Goal: Task Accomplishment & Management: Use online tool/utility

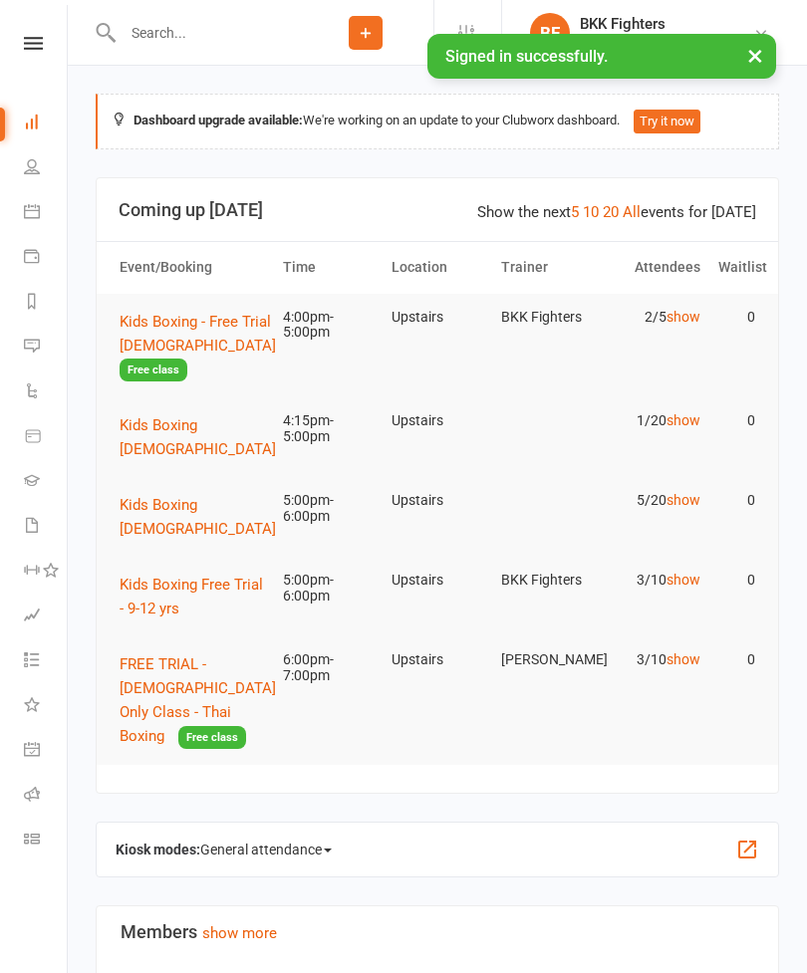
scroll to position [264, 0]
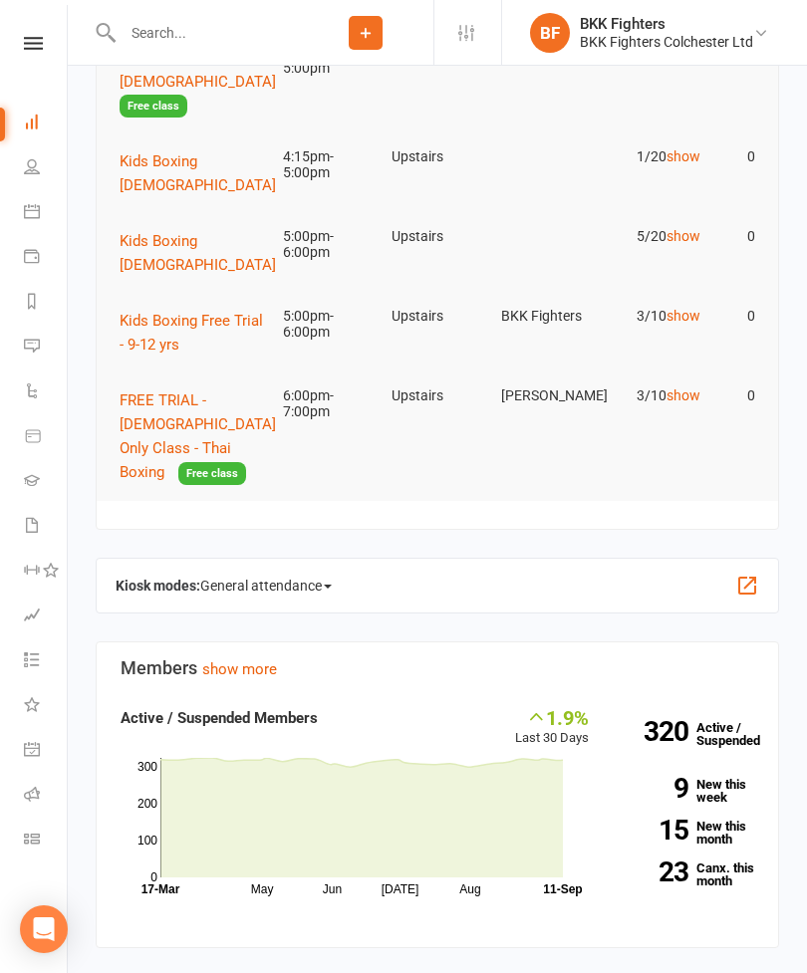
click at [741, 574] on button "button" at bounding box center [747, 586] width 24 height 24
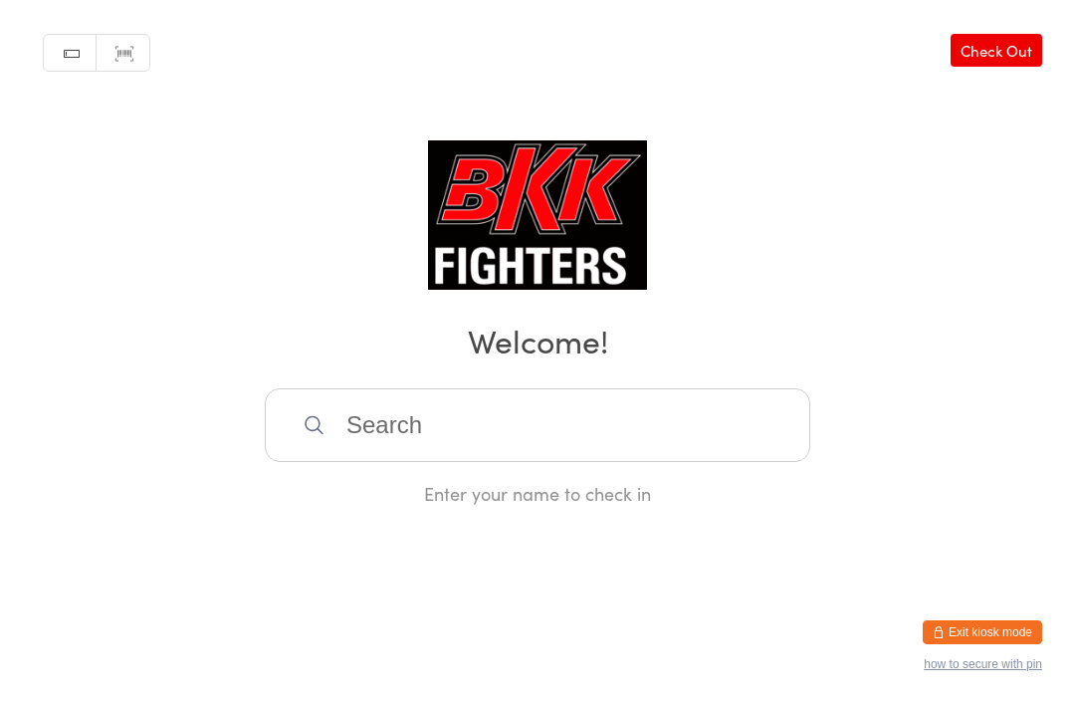
click at [490, 428] on input "search" at bounding box center [538, 425] width 546 height 74
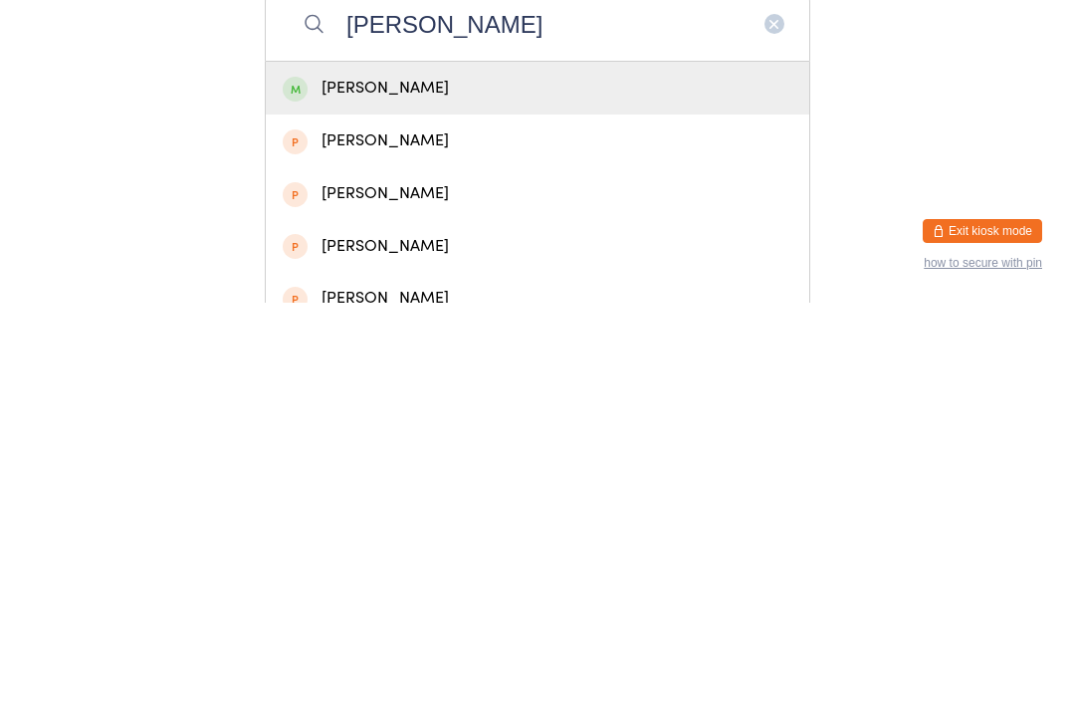
type input "[PERSON_NAME]"
click at [674, 476] on div "[PERSON_NAME]" at bounding box center [538, 489] width 510 height 27
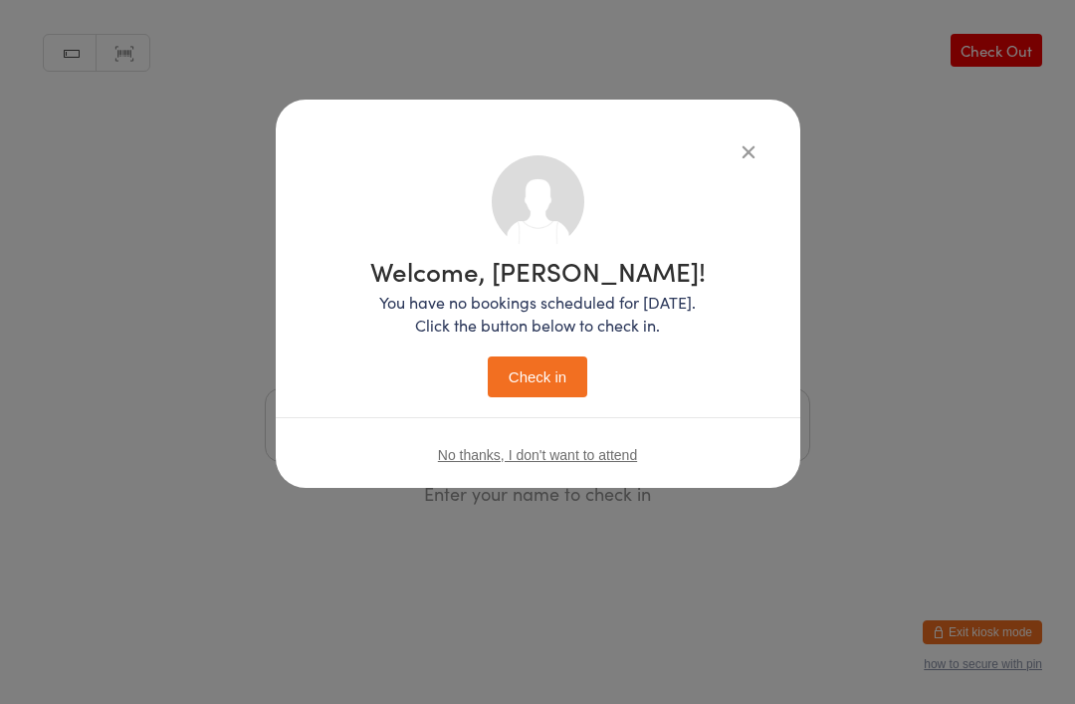
click at [541, 367] on button "Check in" at bounding box center [538, 376] width 100 height 41
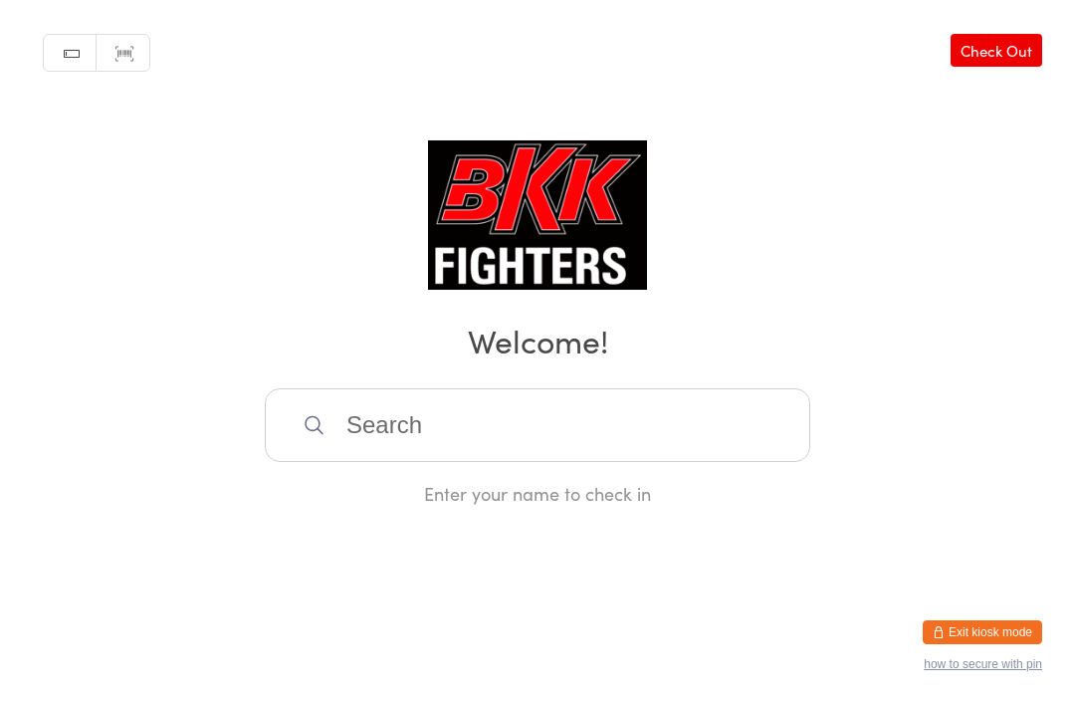
click at [453, 436] on input "search" at bounding box center [538, 425] width 546 height 74
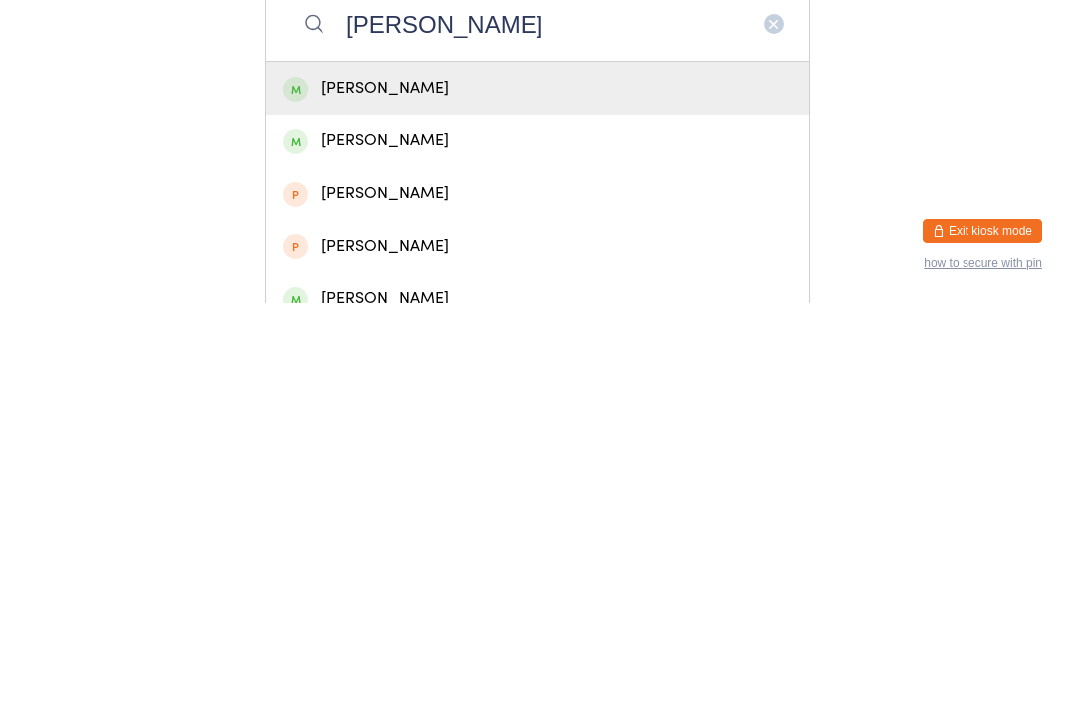
type input "[PERSON_NAME]"
click at [425, 476] on div "[PERSON_NAME]" at bounding box center [538, 489] width 510 height 27
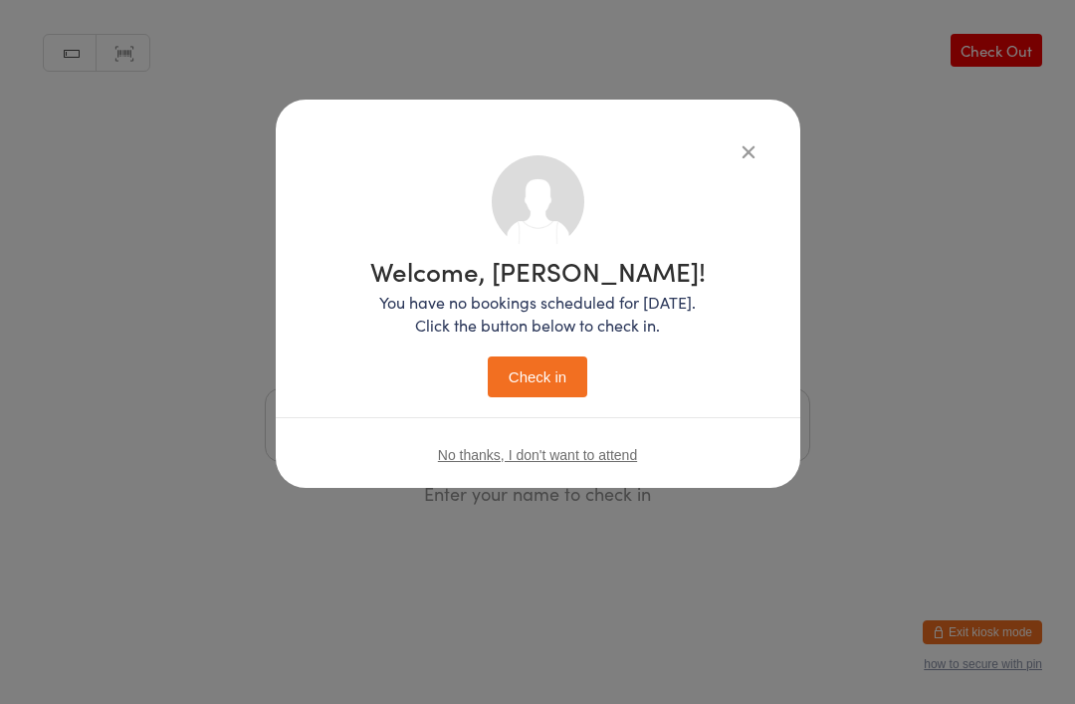
click at [556, 377] on button "Check in" at bounding box center [538, 376] width 100 height 41
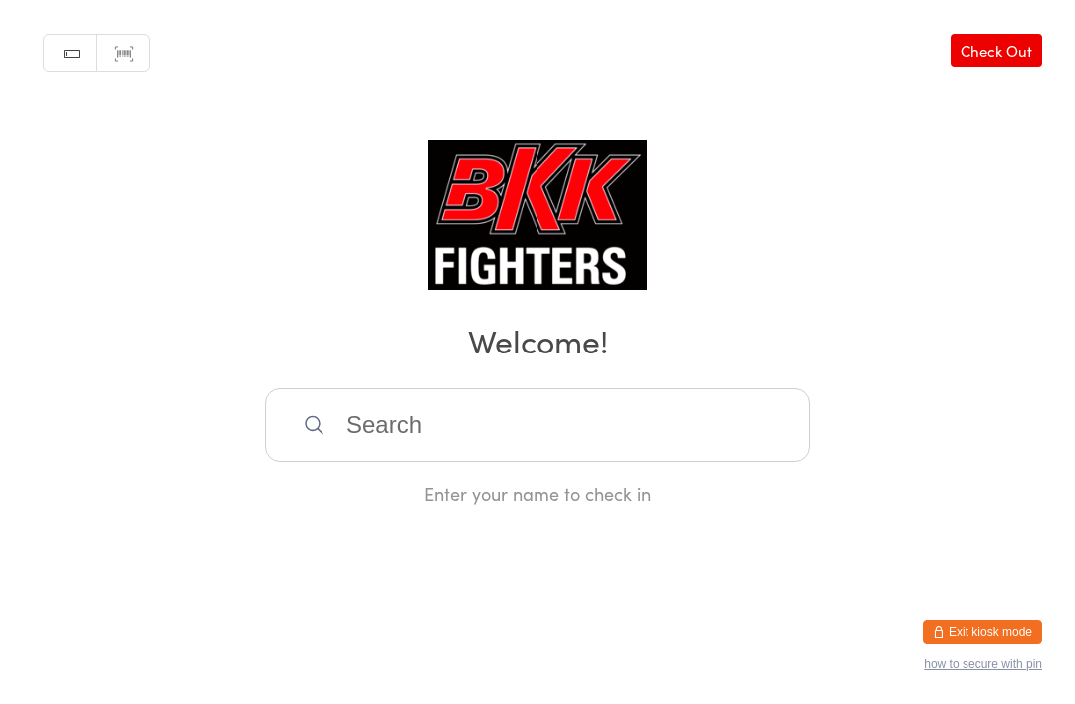
click at [416, 433] on input "search" at bounding box center [538, 425] width 546 height 74
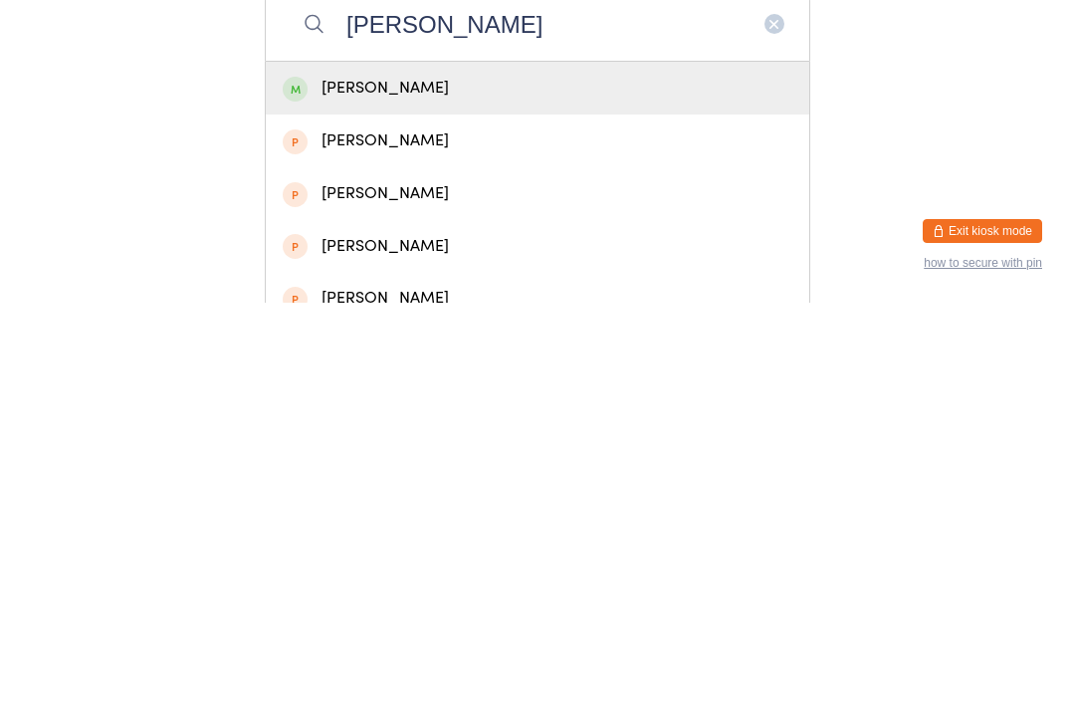
type input "[PERSON_NAME]"
click at [448, 463] on div "[PERSON_NAME]" at bounding box center [538, 489] width 544 height 53
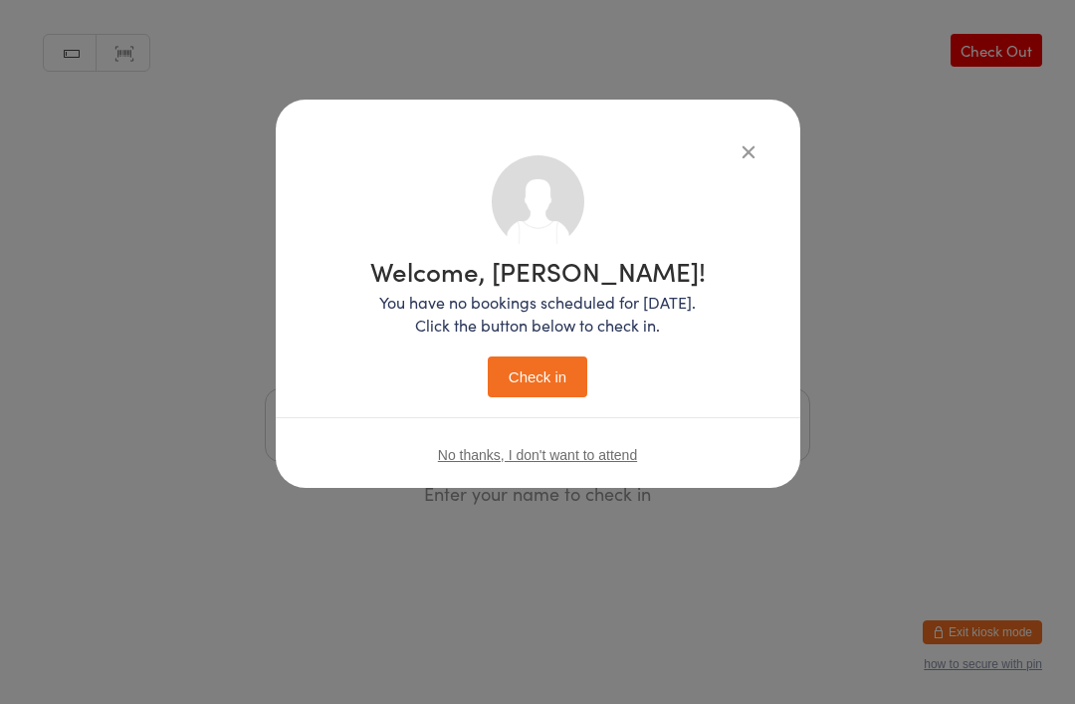
click at [556, 373] on button "Check in" at bounding box center [538, 376] width 100 height 41
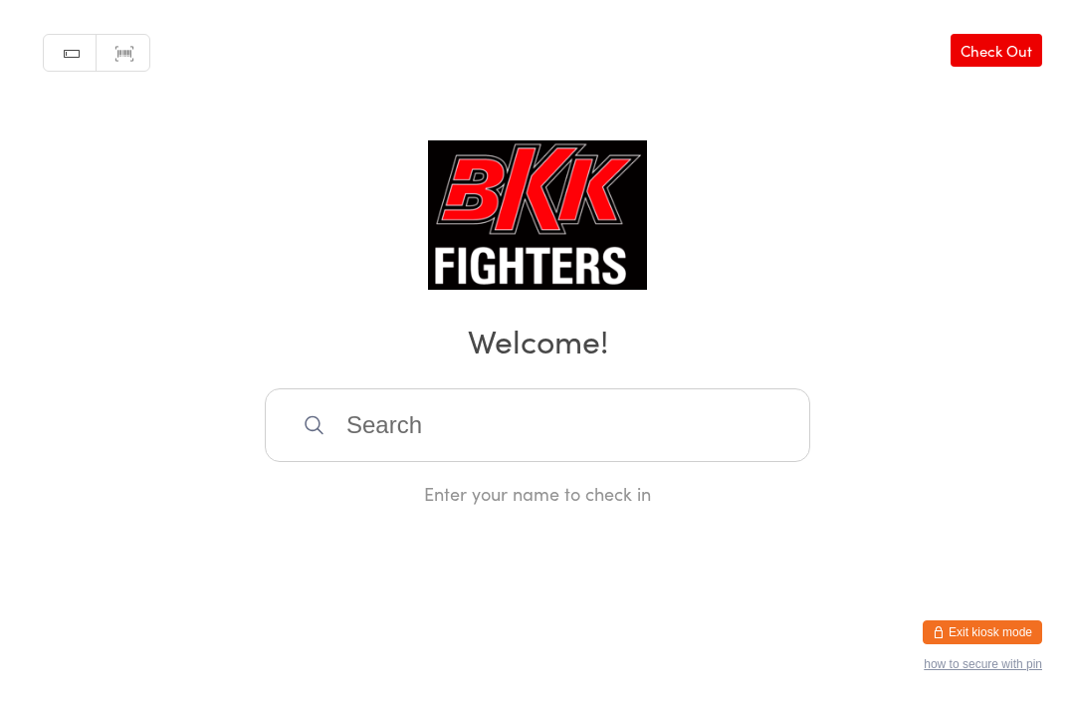
click at [466, 455] on input "search" at bounding box center [538, 425] width 546 height 74
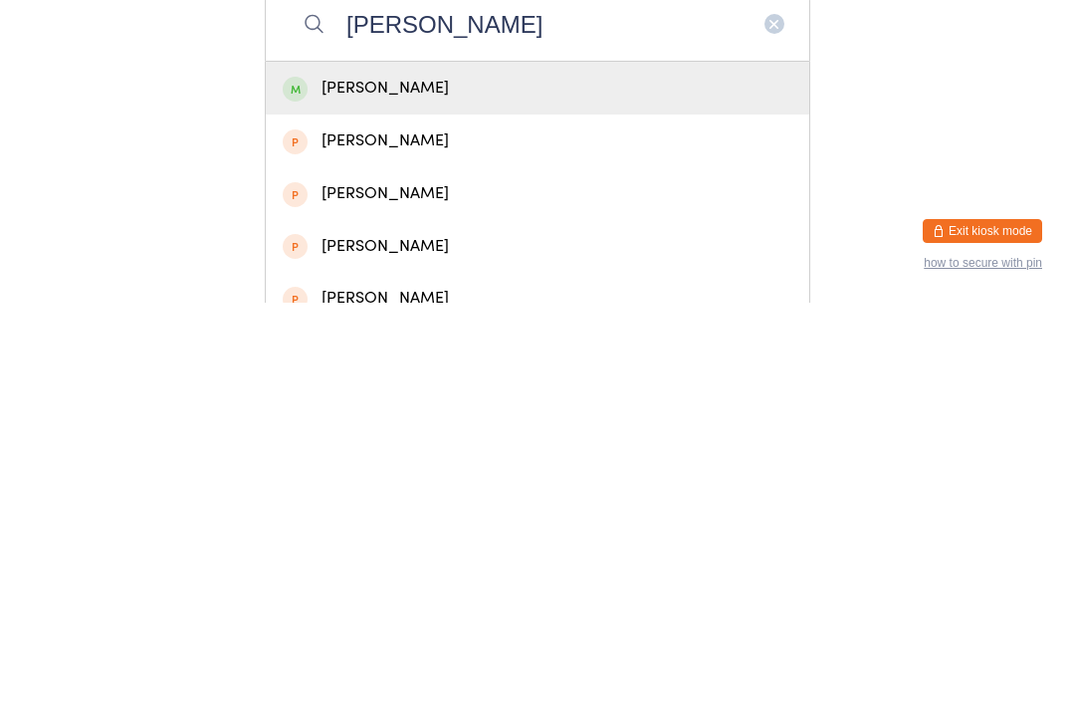
type input "[PERSON_NAME]"
click at [474, 476] on div "[PERSON_NAME]" at bounding box center [538, 489] width 510 height 27
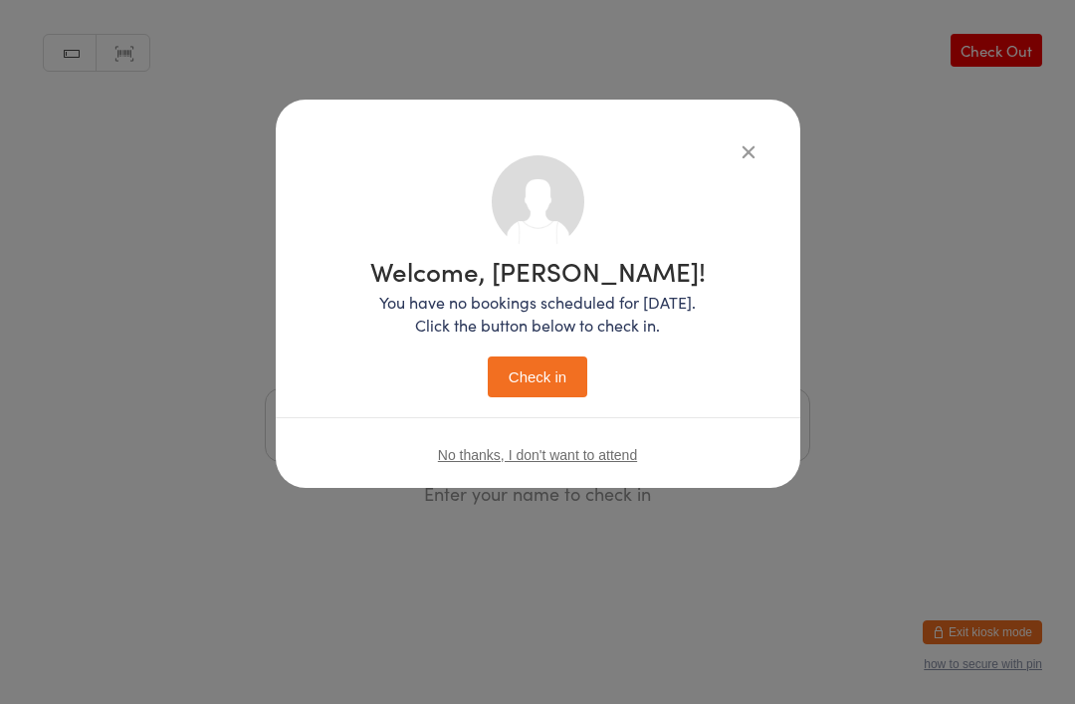
click at [561, 382] on button "Check in" at bounding box center [538, 376] width 100 height 41
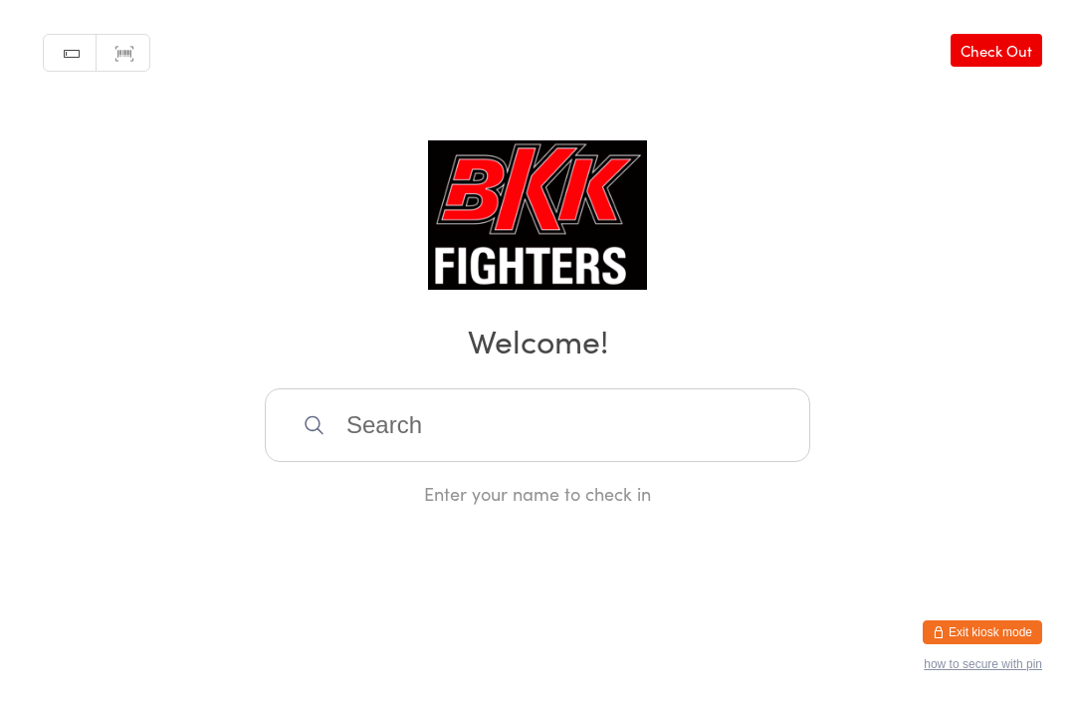
click at [432, 418] on input "search" at bounding box center [538, 425] width 546 height 74
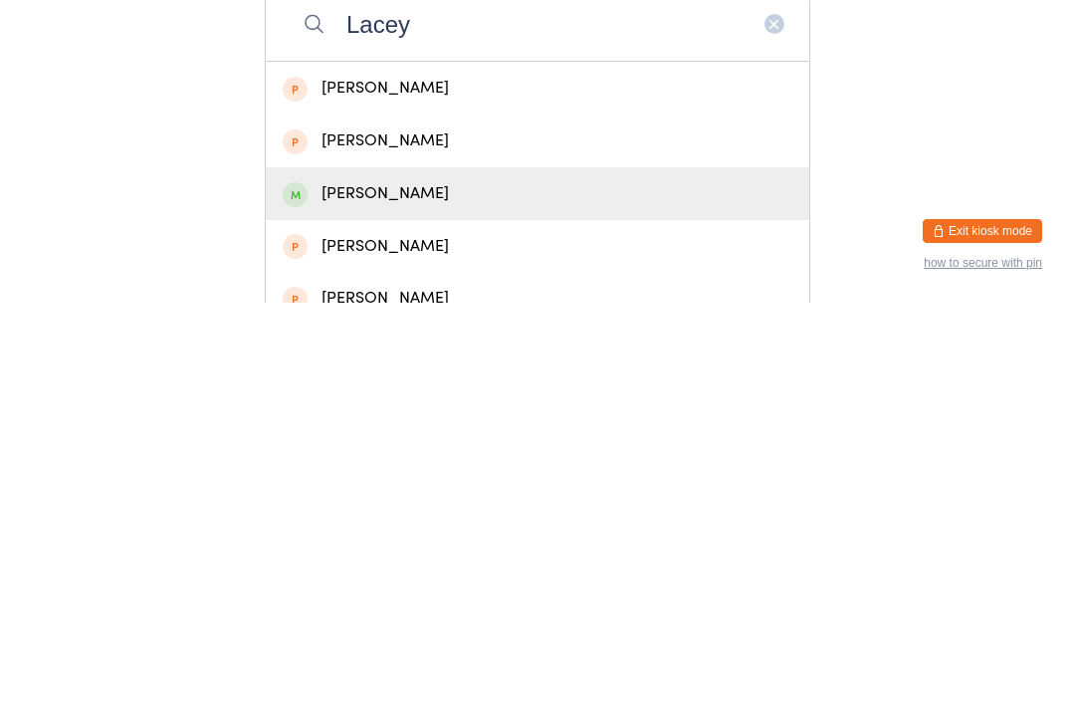
type input "Lacey"
click at [329, 581] on div "[PERSON_NAME]" at bounding box center [538, 594] width 510 height 27
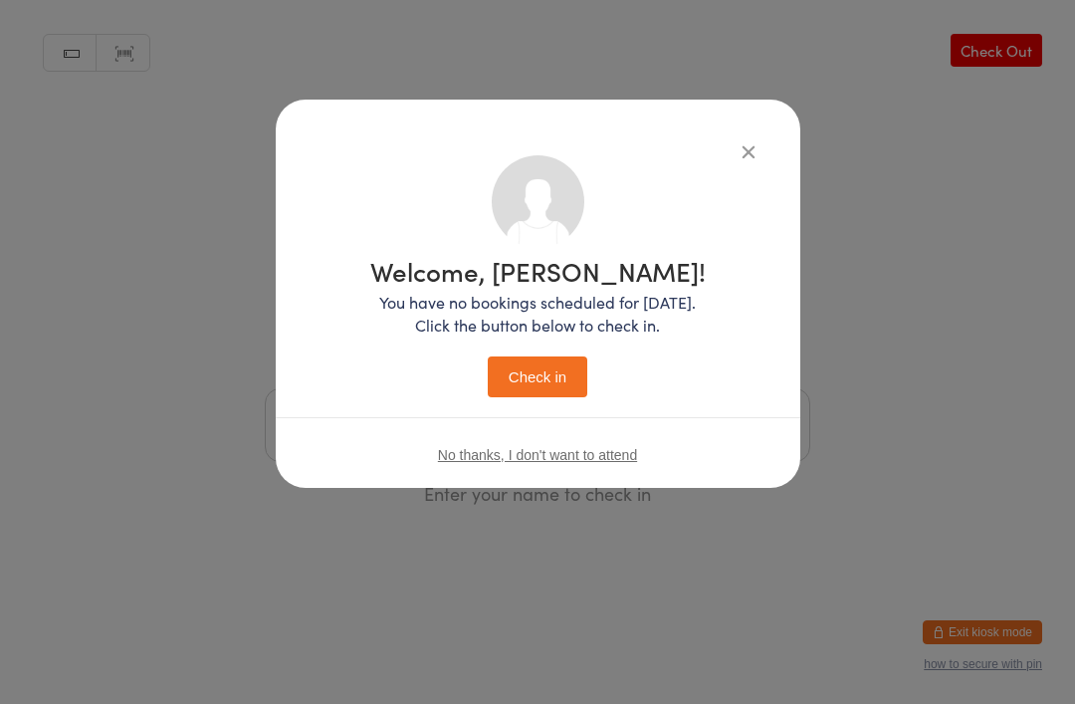
click at [529, 370] on button "Check in" at bounding box center [538, 376] width 100 height 41
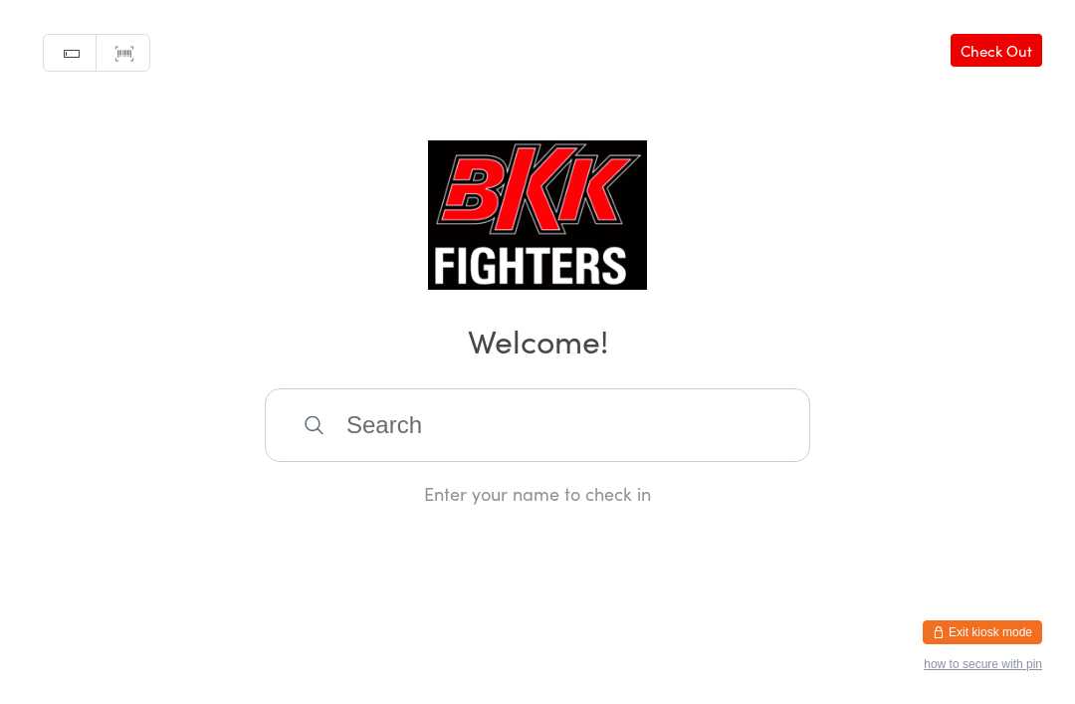
click at [538, 502] on div "Enter your name to check in" at bounding box center [538, 493] width 546 height 25
click at [544, 460] on input "search" at bounding box center [538, 425] width 546 height 74
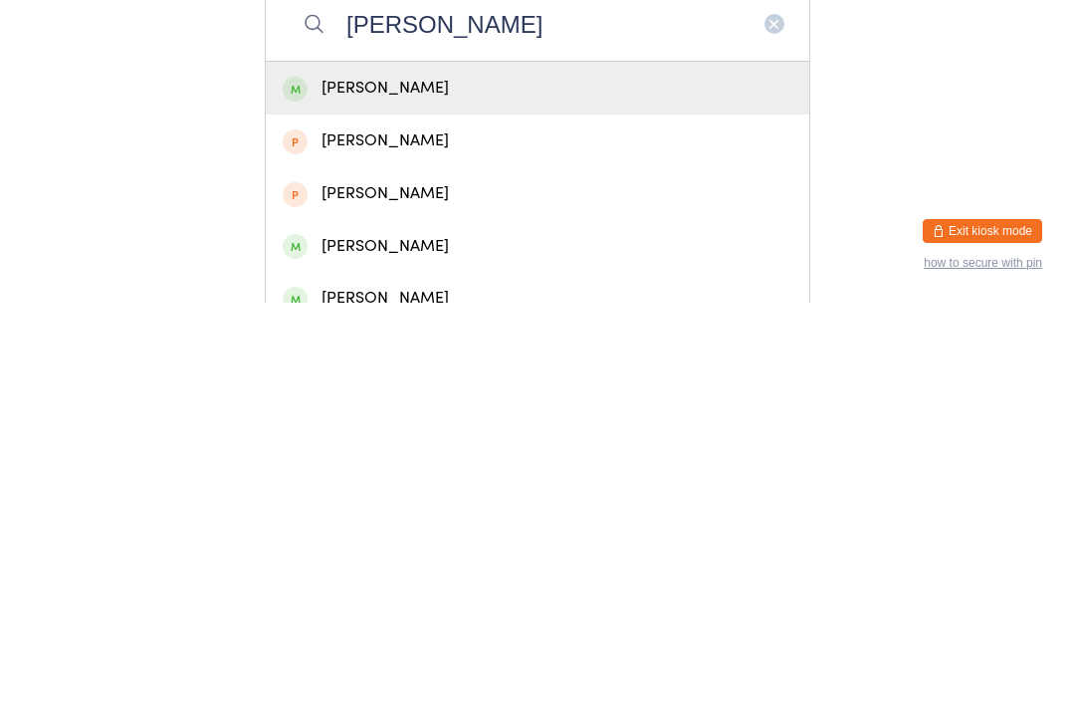
type input "[PERSON_NAME]"
click at [440, 476] on div "[PERSON_NAME]" at bounding box center [538, 489] width 510 height 27
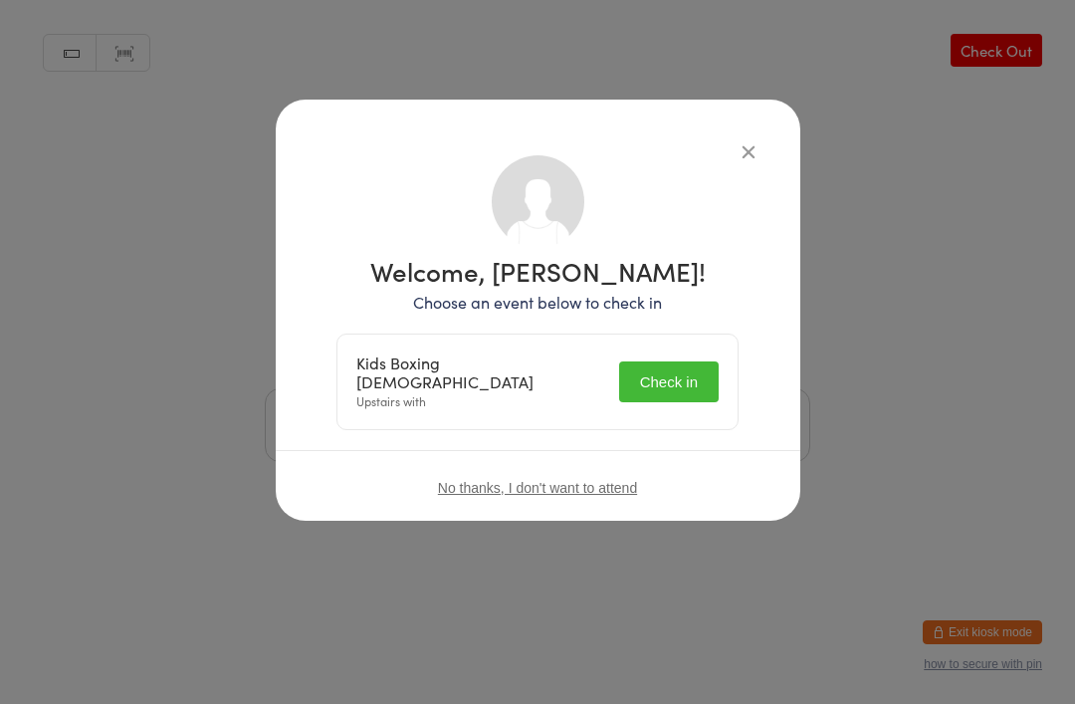
click at [662, 365] on button "Check in" at bounding box center [669, 381] width 100 height 41
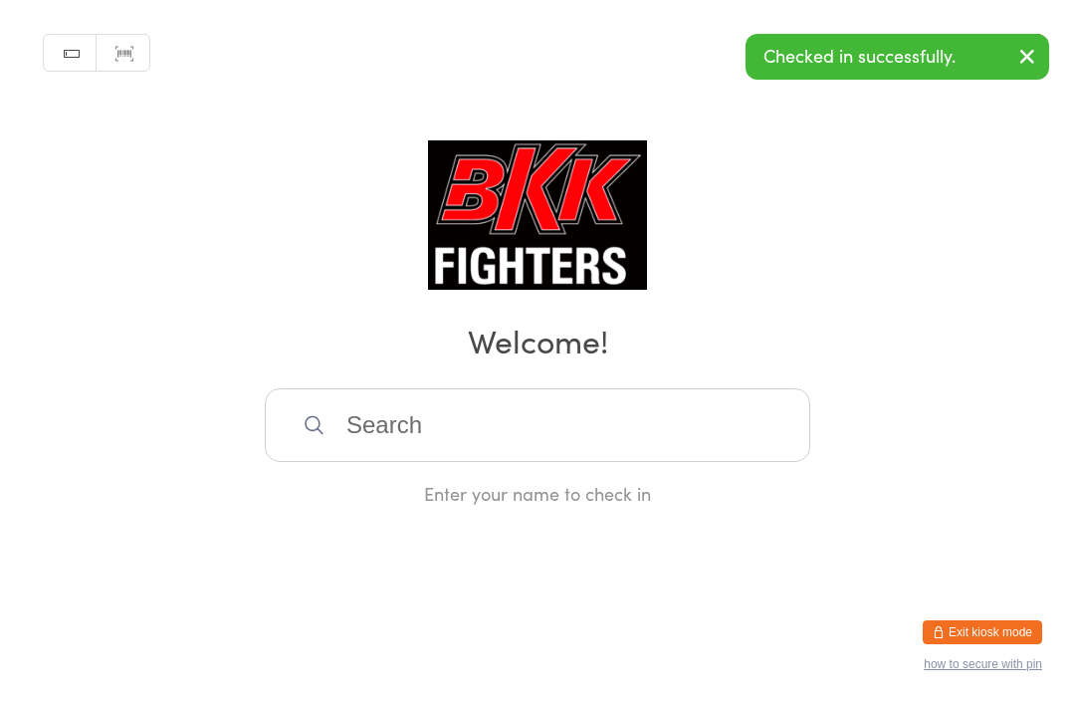
click at [735, 153] on div "Manual search Scanner input Check Out Welcome! Enter your name to check in" at bounding box center [537, 253] width 1075 height 506
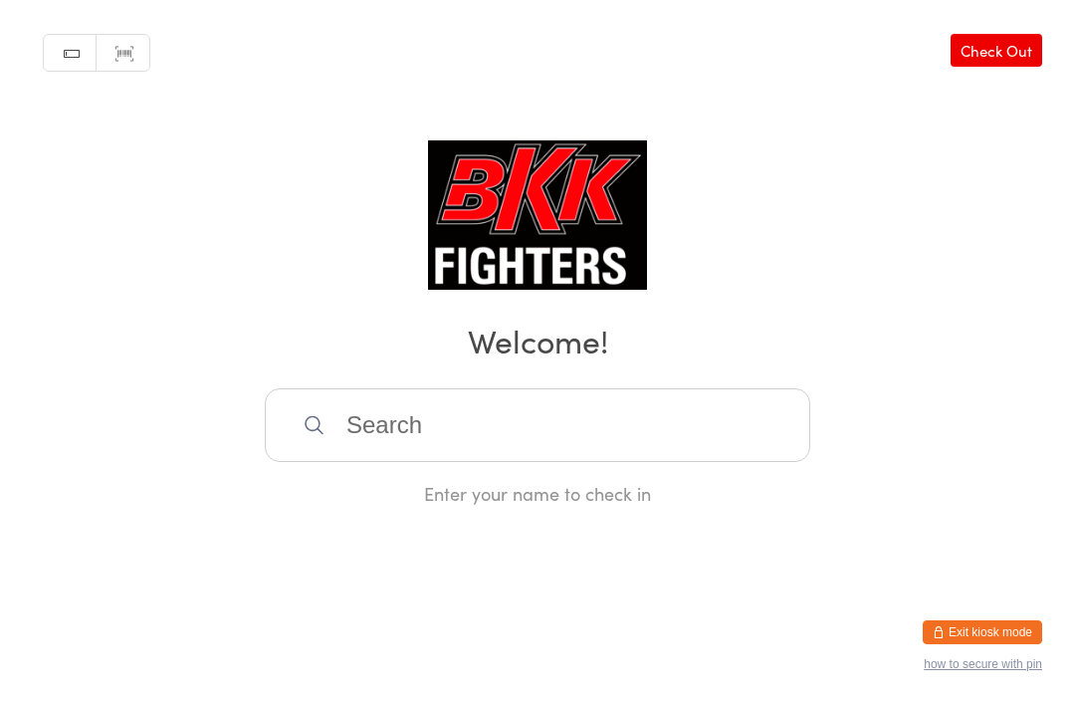
click at [373, 433] on input "search" at bounding box center [538, 425] width 546 height 74
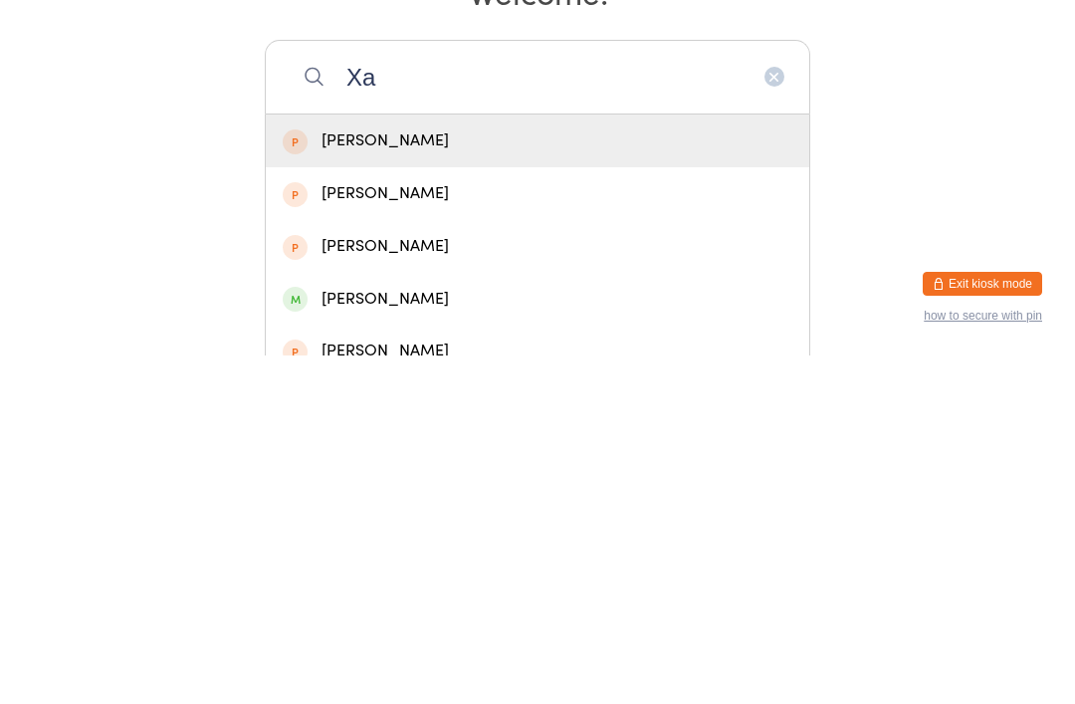
type input "X"
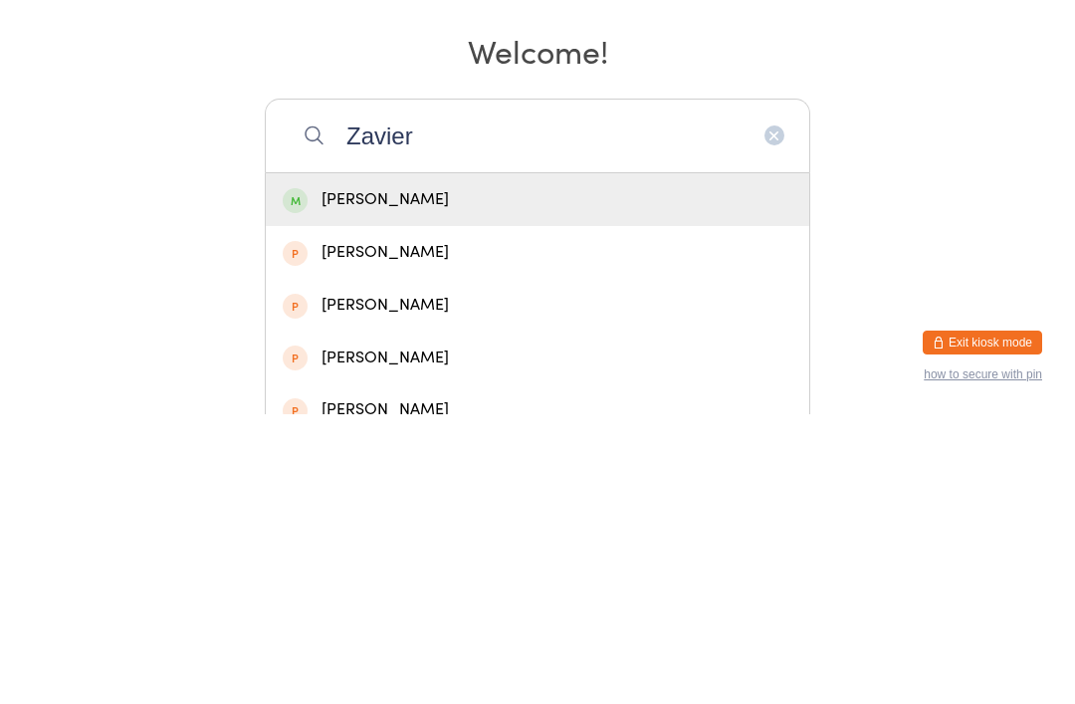
type input "Zavier"
click at [447, 476] on div "[PERSON_NAME]" at bounding box center [538, 489] width 510 height 27
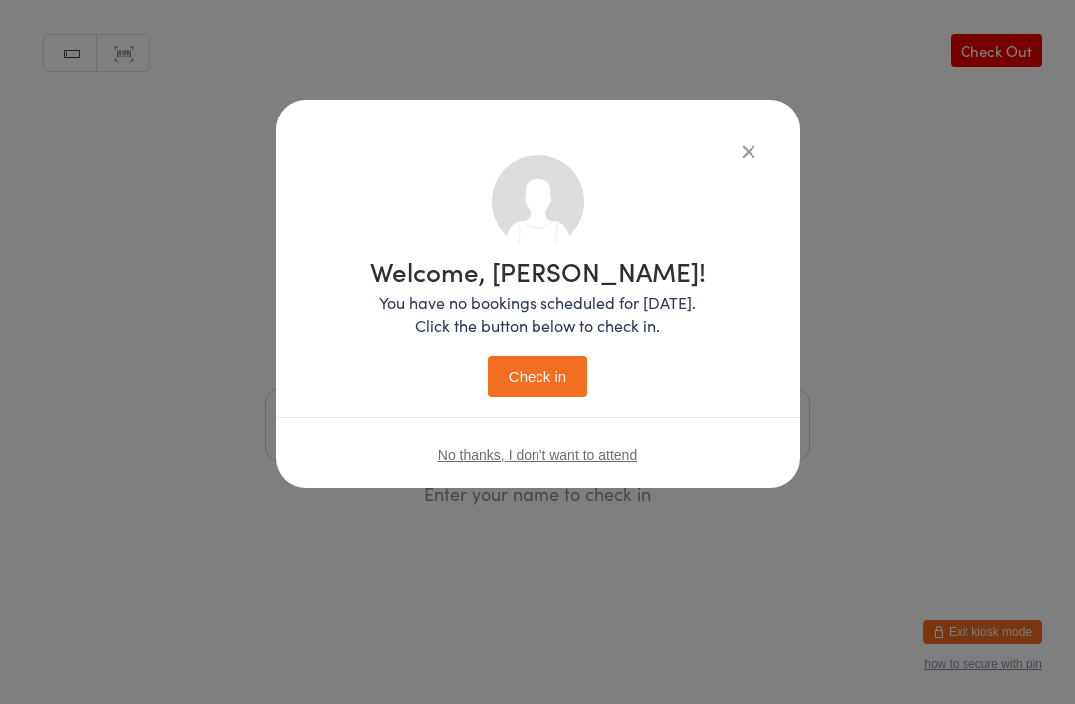
click at [556, 369] on button "Check in" at bounding box center [538, 376] width 100 height 41
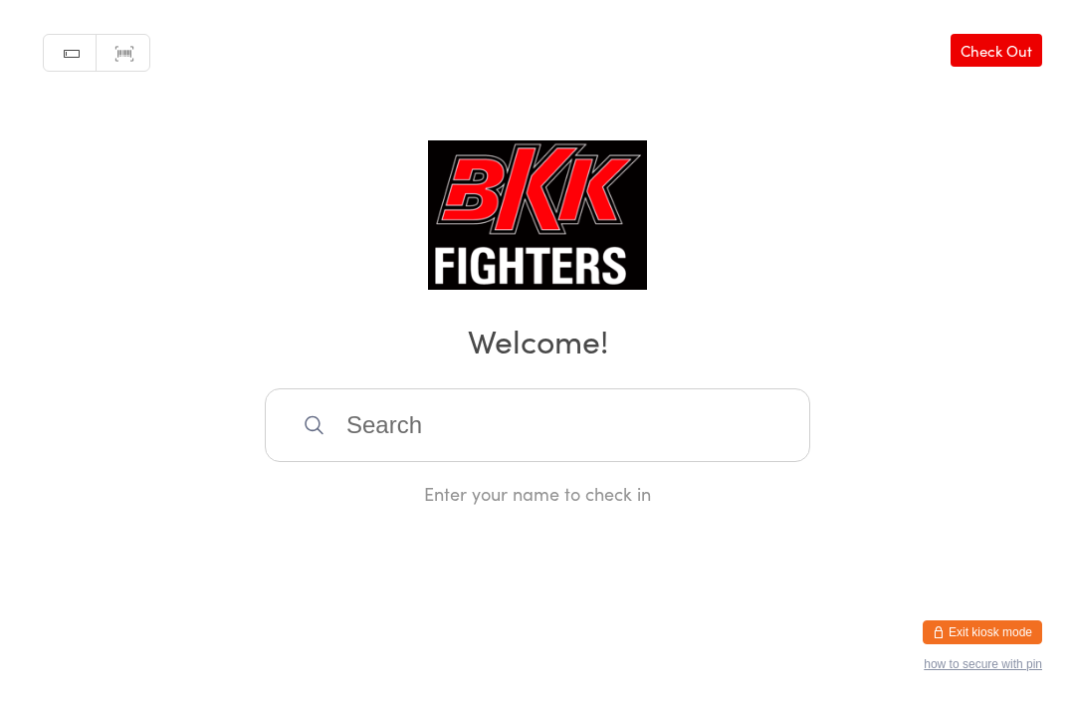
click at [526, 439] on input "search" at bounding box center [538, 425] width 546 height 74
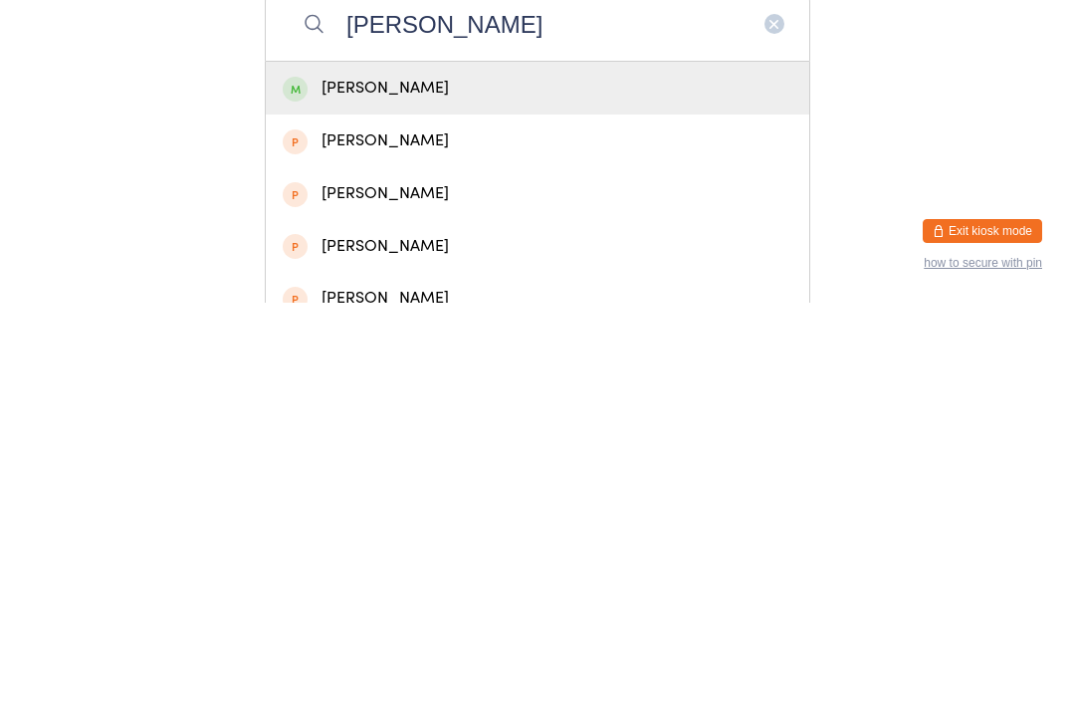
type input "[PERSON_NAME]"
click at [581, 476] on div "[PERSON_NAME]" at bounding box center [538, 489] width 510 height 27
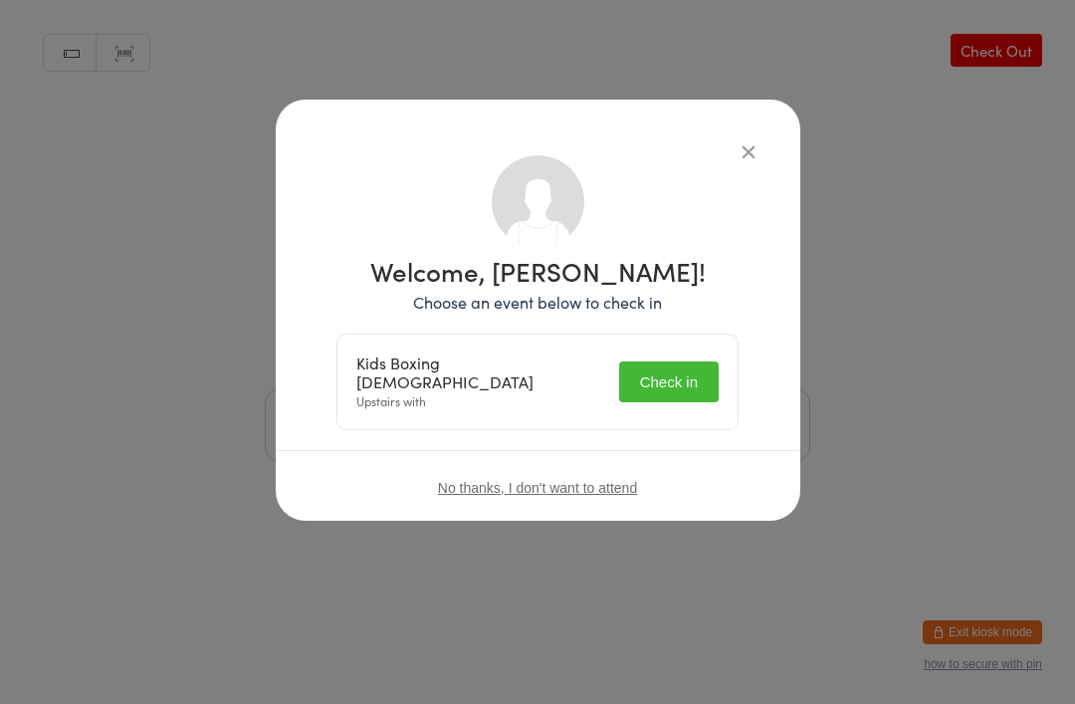
click at [676, 369] on button "Check in" at bounding box center [669, 381] width 100 height 41
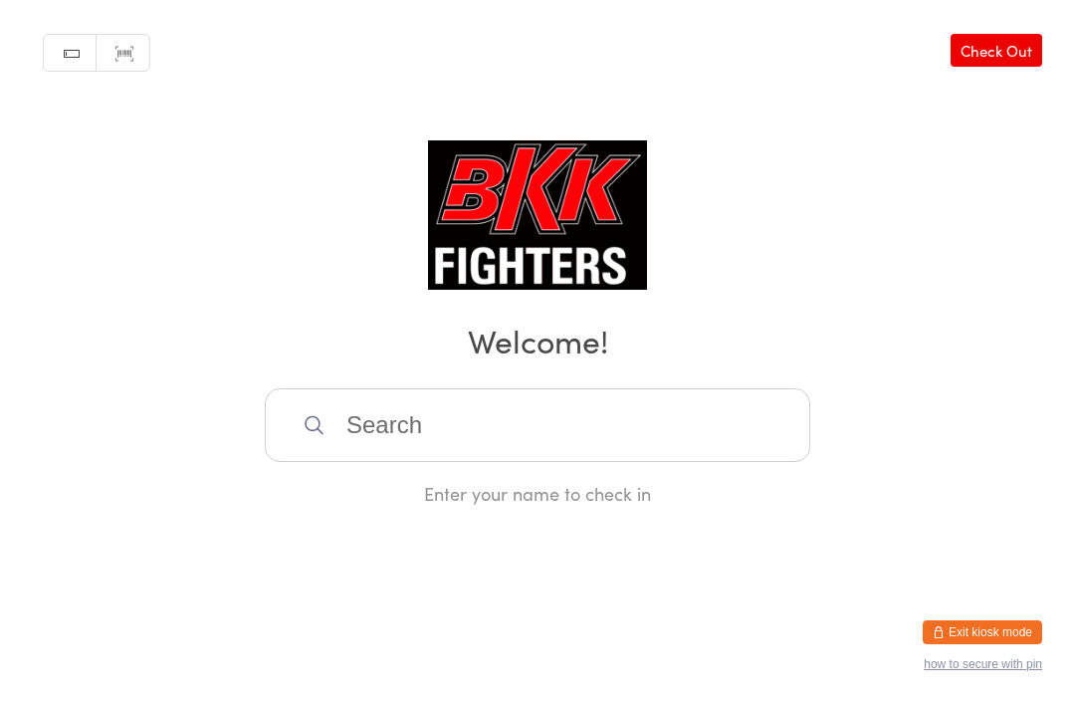
click at [431, 443] on input "search" at bounding box center [538, 425] width 546 height 74
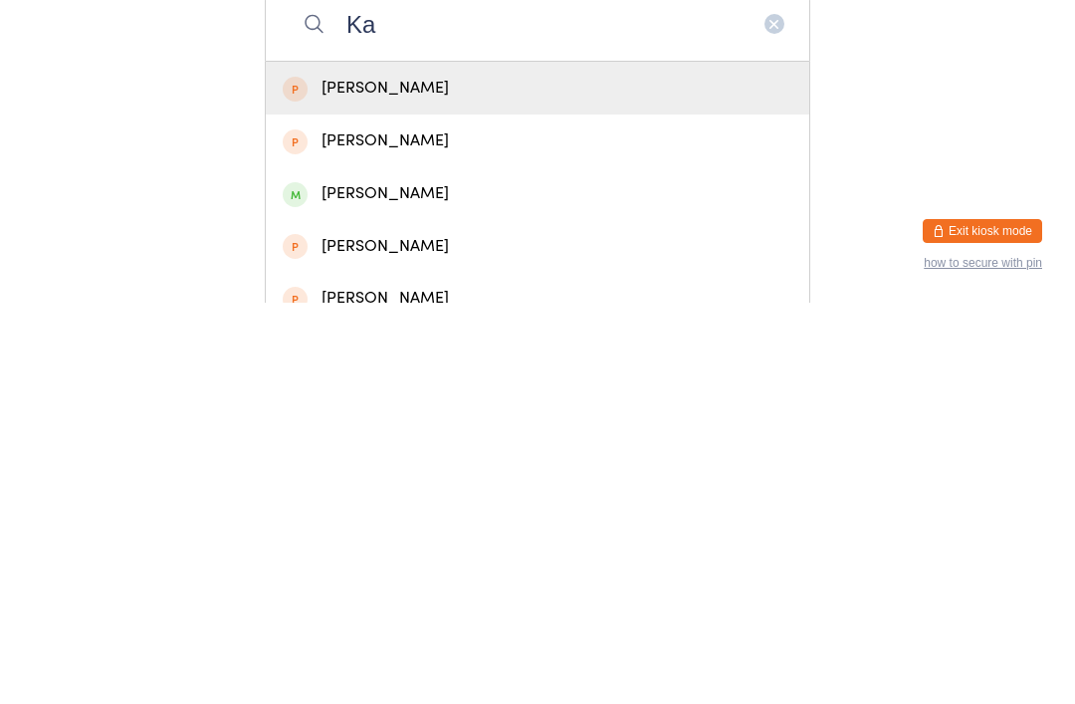
type input "K"
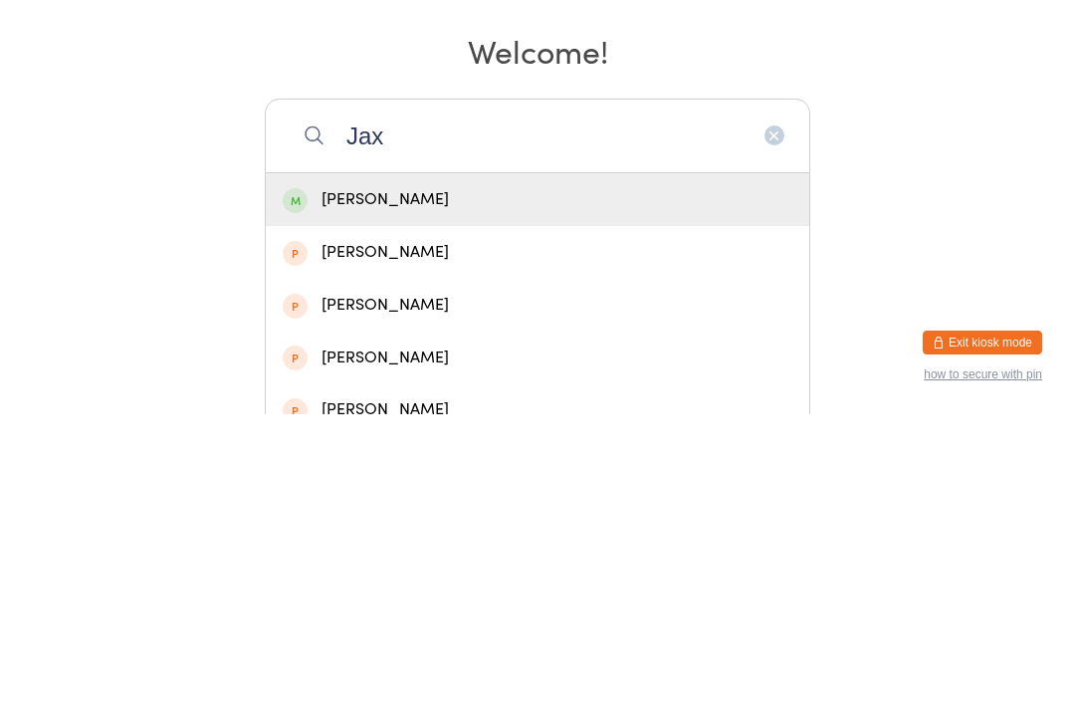
type input "Jax"
click at [401, 463] on div "[PERSON_NAME]" at bounding box center [538, 489] width 544 height 53
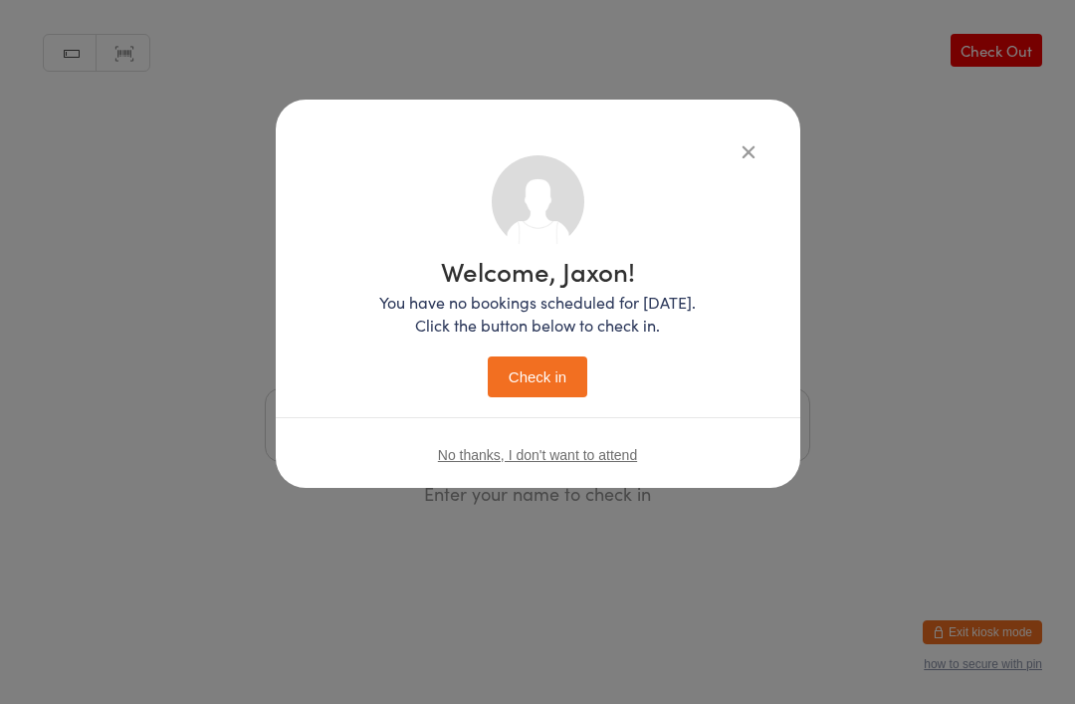
click at [544, 357] on button "Check in" at bounding box center [538, 376] width 100 height 41
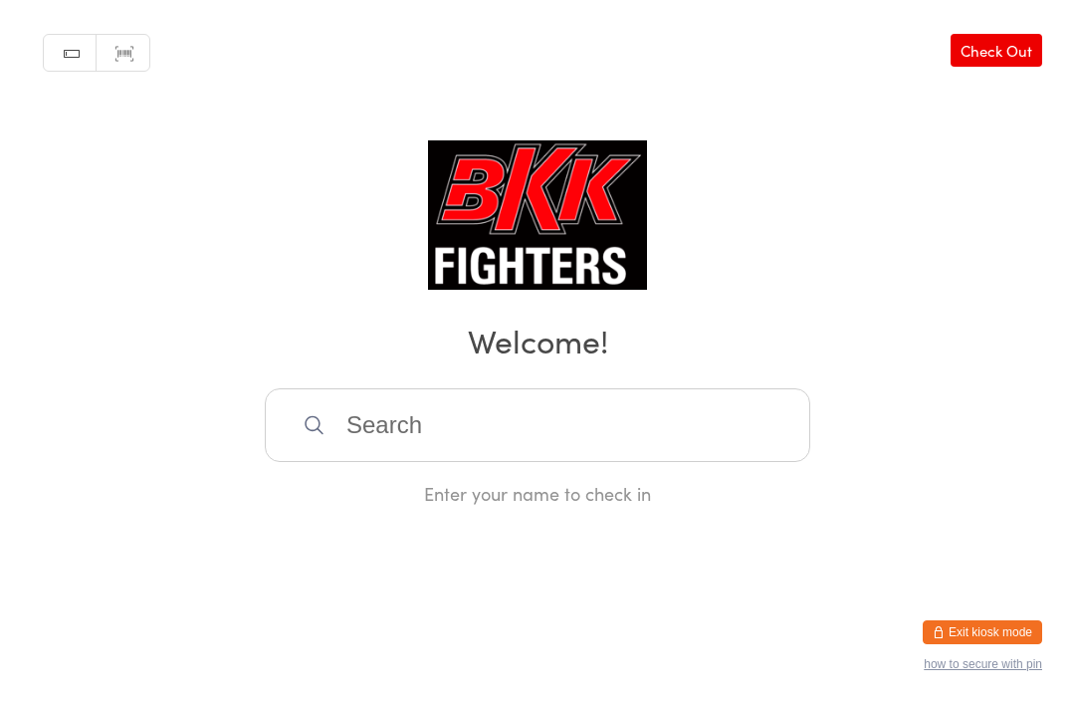
click at [460, 462] on input "search" at bounding box center [538, 425] width 546 height 74
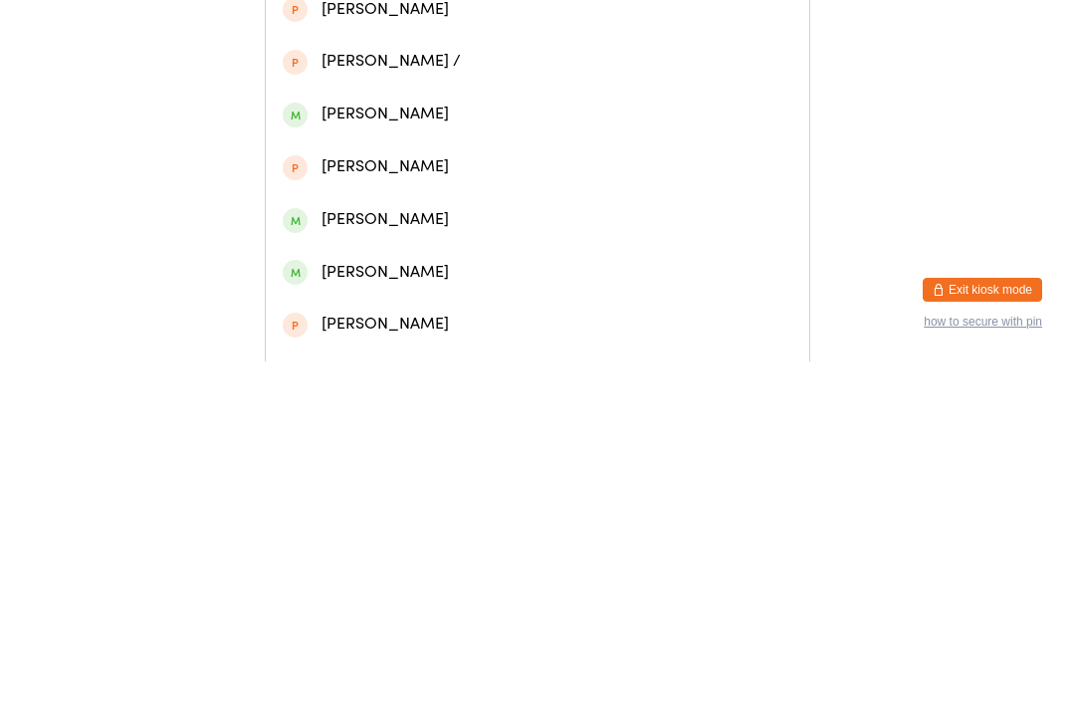
scroll to position [326, 0]
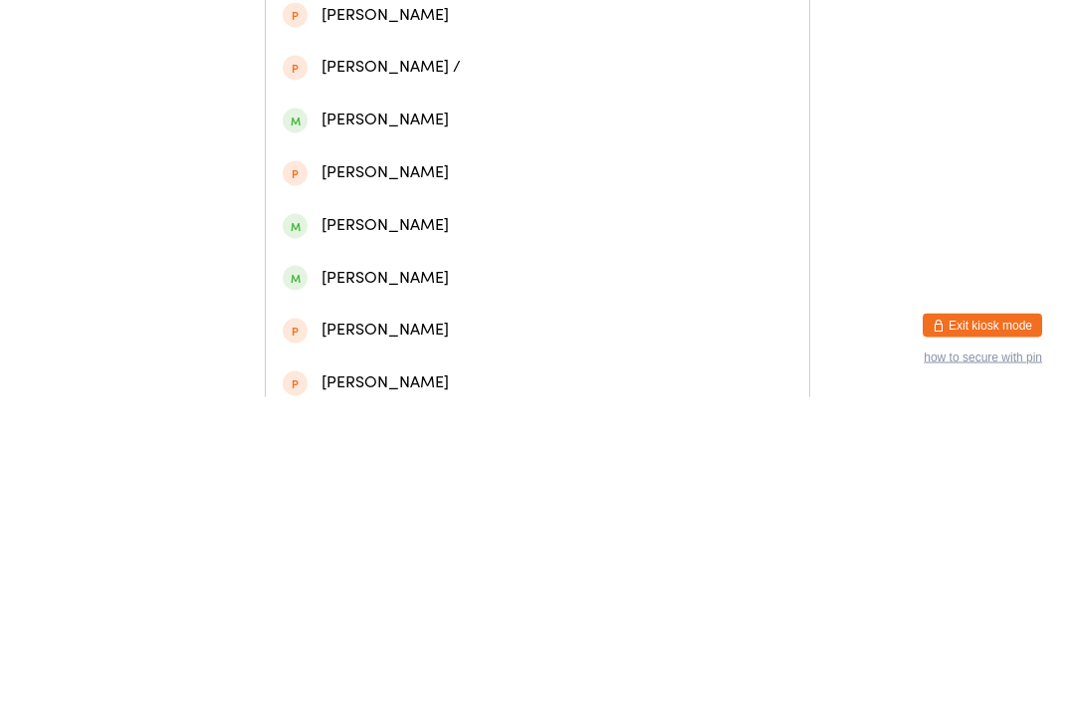
type input "Anto"
click at [378, 413] on div "[PERSON_NAME]" at bounding box center [538, 426] width 510 height 27
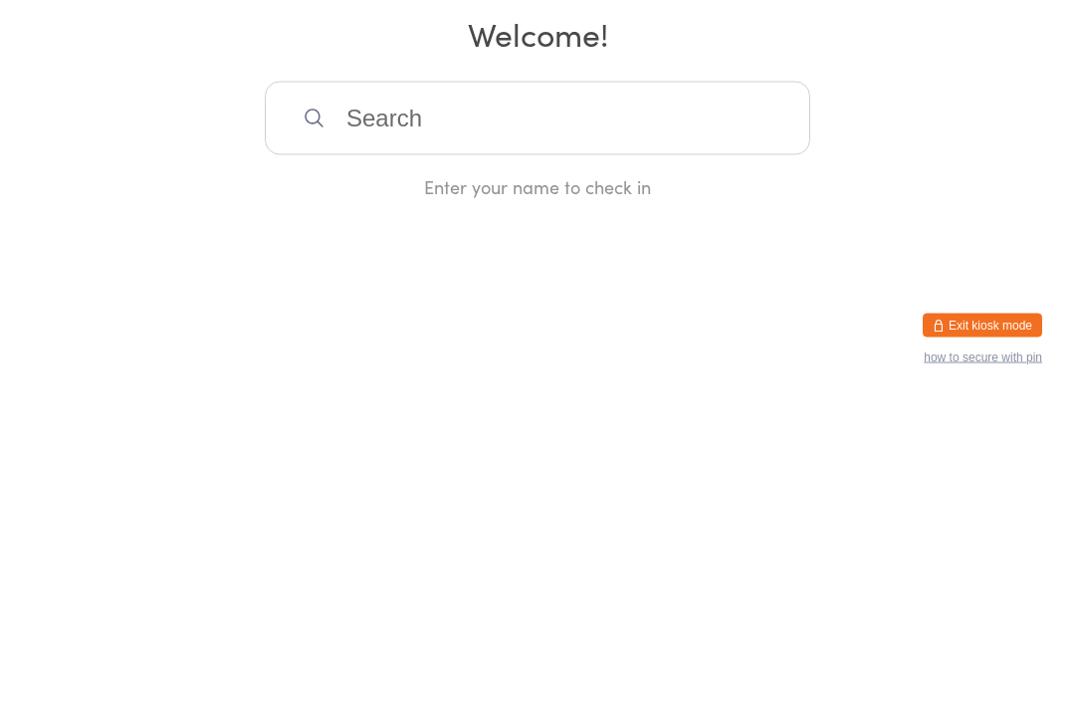
scroll to position [0, 0]
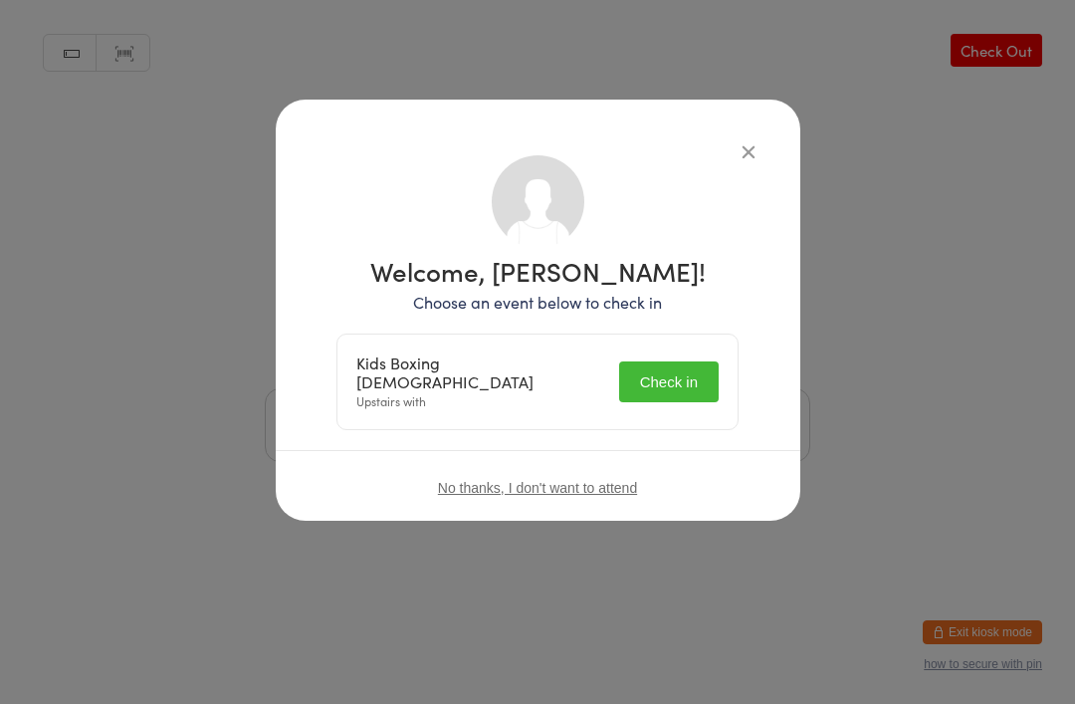
click at [677, 376] on button "Check in" at bounding box center [669, 381] width 100 height 41
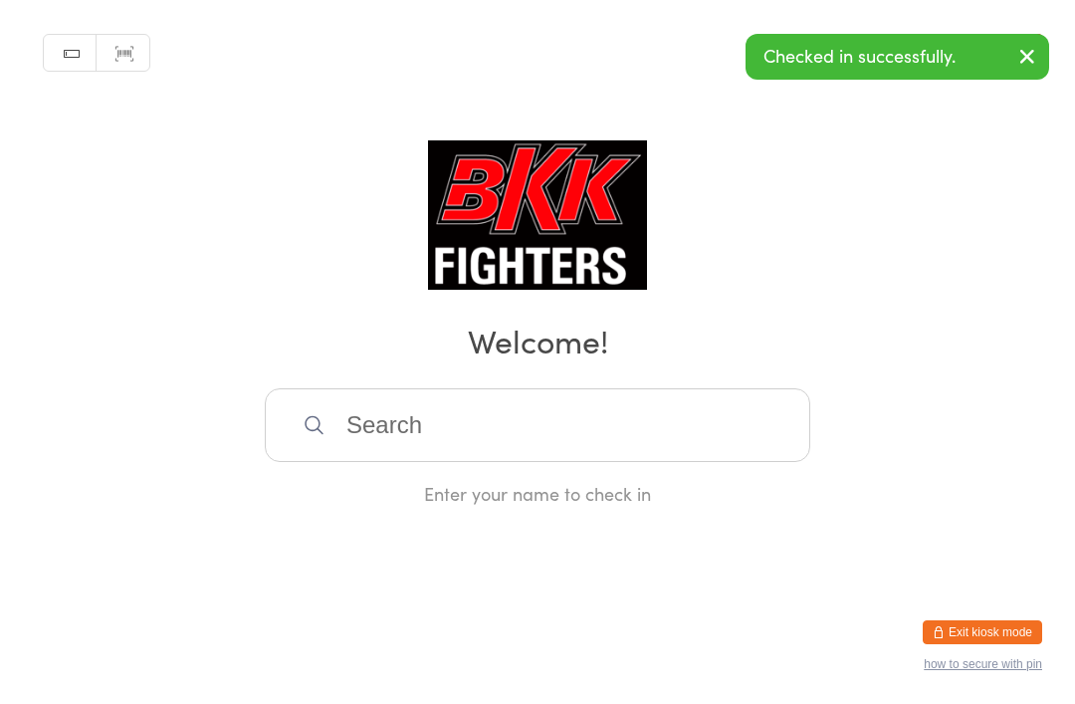
click at [806, 60] on icon "button" at bounding box center [1028, 56] width 24 height 25
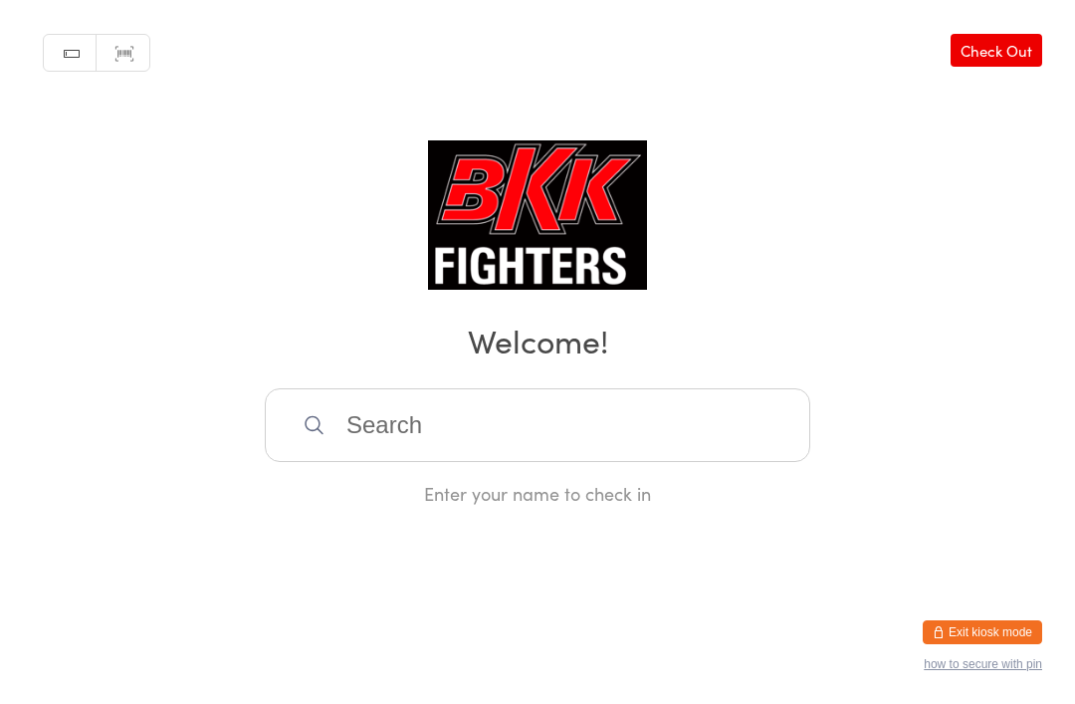
click at [409, 460] on input "search" at bounding box center [538, 425] width 546 height 74
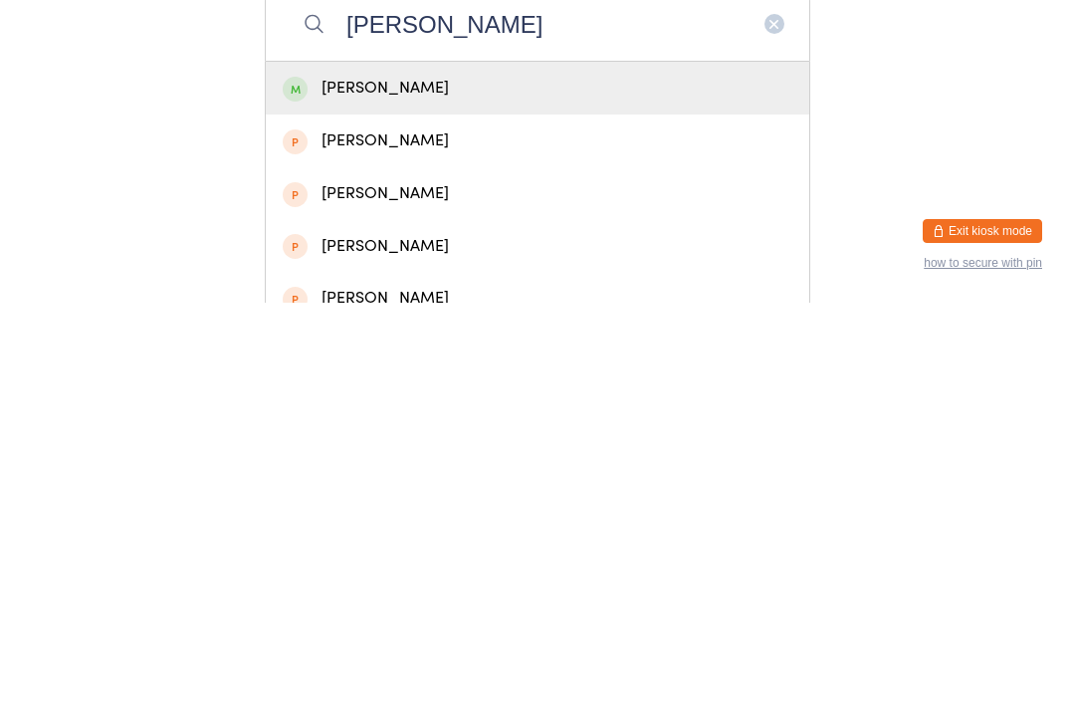
type input "[PERSON_NAME]"
click at [447, 476] on div "[PERSON_NAME]" at bounding box center [538, 489] width 510 height 27
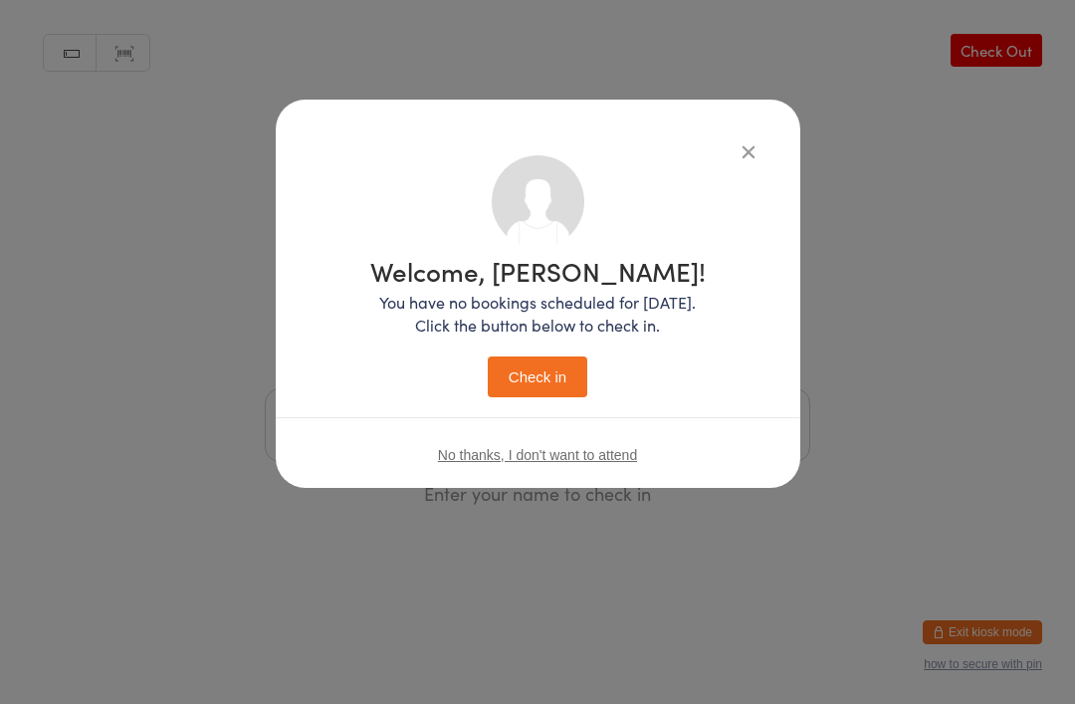
click at [552, 381] on button "Check in" at bounding box center [538, 376] width 100 height 41
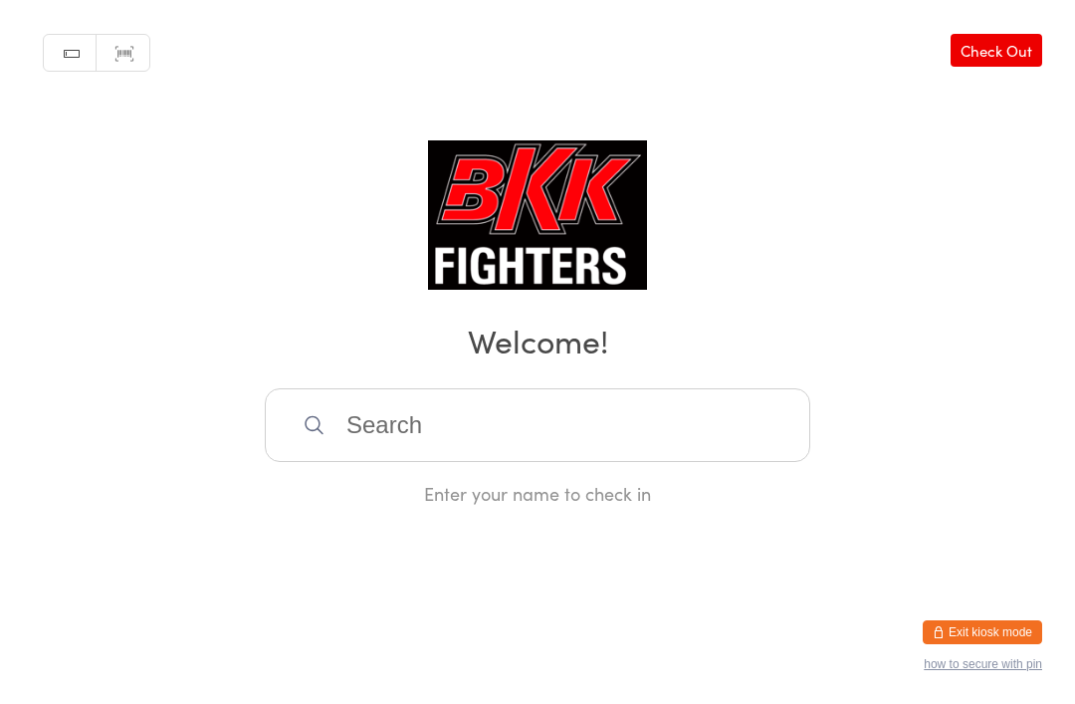
click at [483, 462] on input "search" at bounding box center [538, 425] width 546 height 74
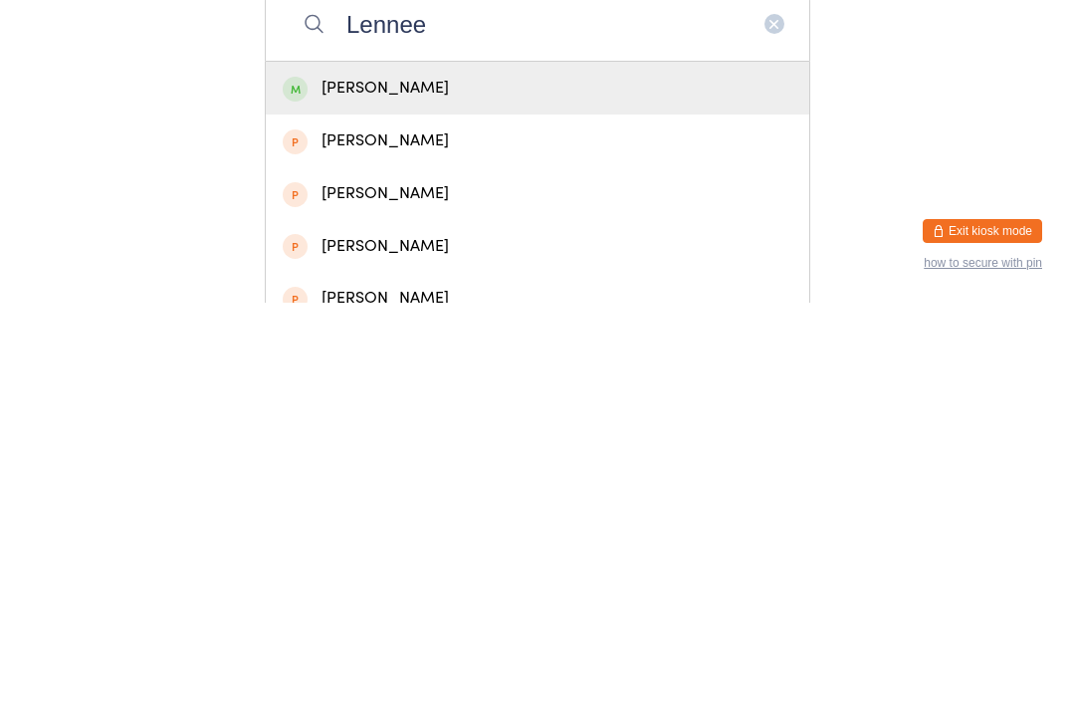
type input "Lennee"
click at [535, 476] on div "[PERSON_NAME]" at bounding box center [538, 489] width 510 height 27
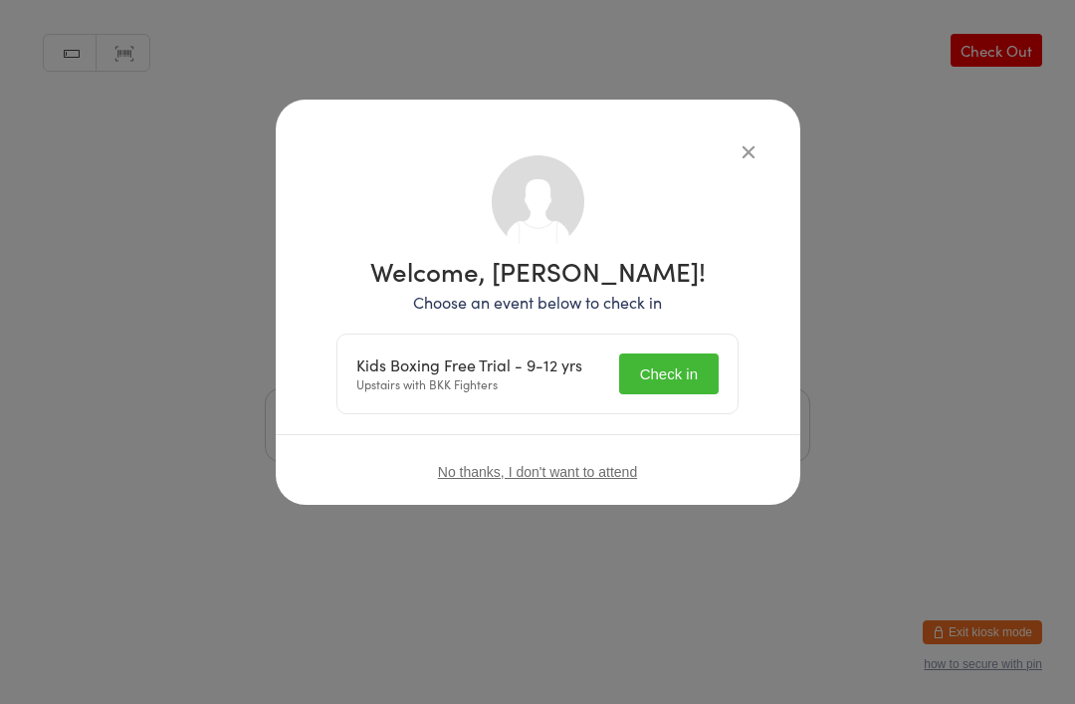
click at [681, 375] on button "Check in" at bounding box center [669, 373] width 100 height 41
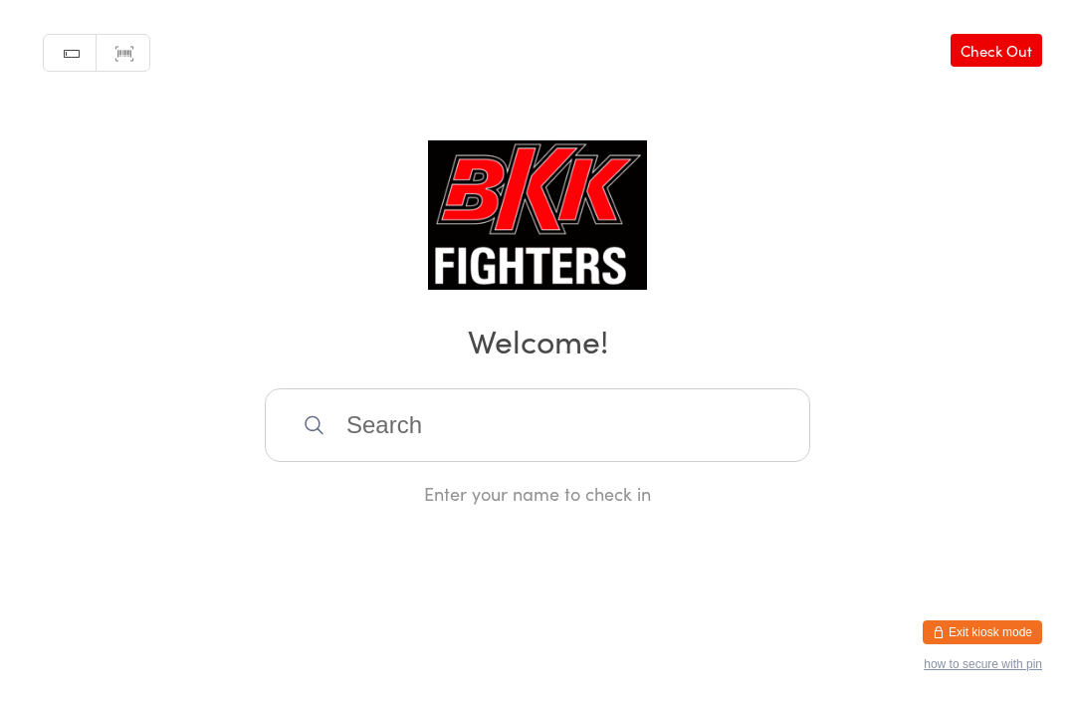
click at [390, 433] on input "search" at bounding box center [538, 425] width 546 height 74
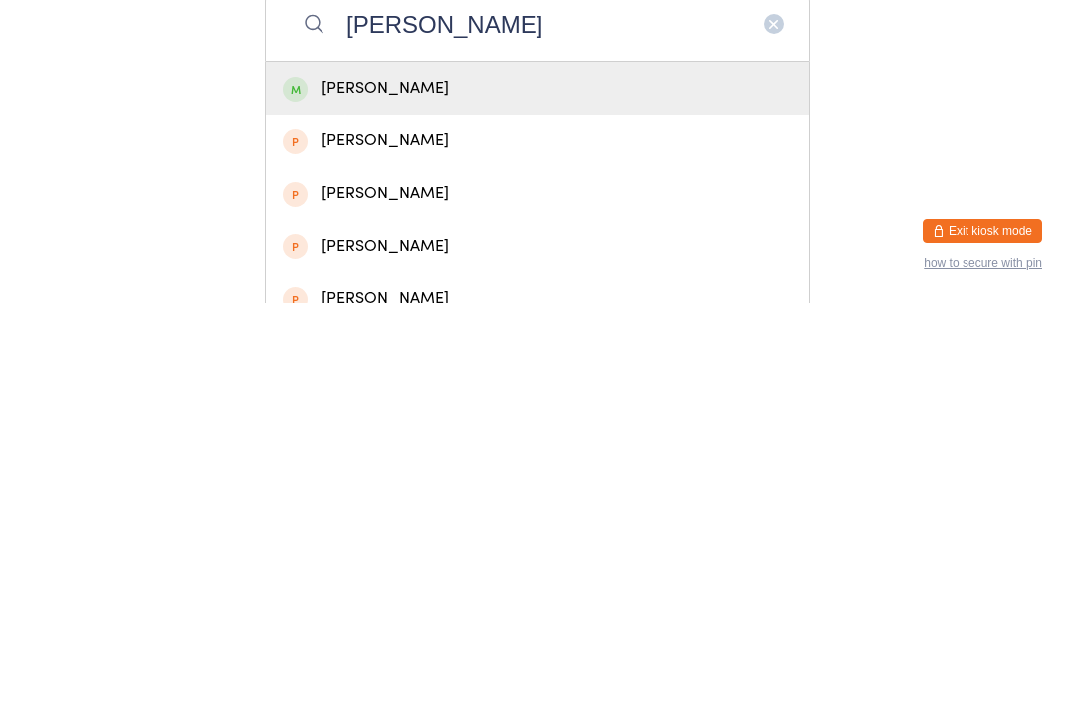
type input "[PERSON_NAME]"
click at [456, 476] on div "[PERSON_NAME]" at bounding box center [538, 489] width 510 height 27
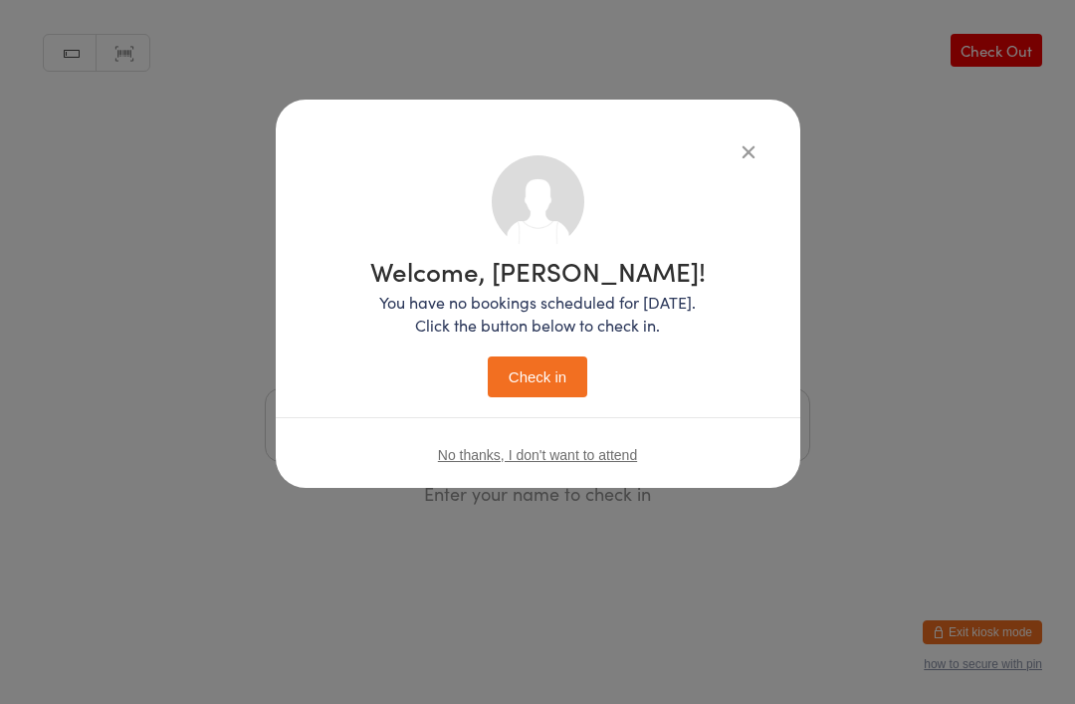
click at [536, 377] on button "Check in" at bounding box center [538, 376] width 100 height 41
